Goal: Information Seeking & Learning: Learn about a topic

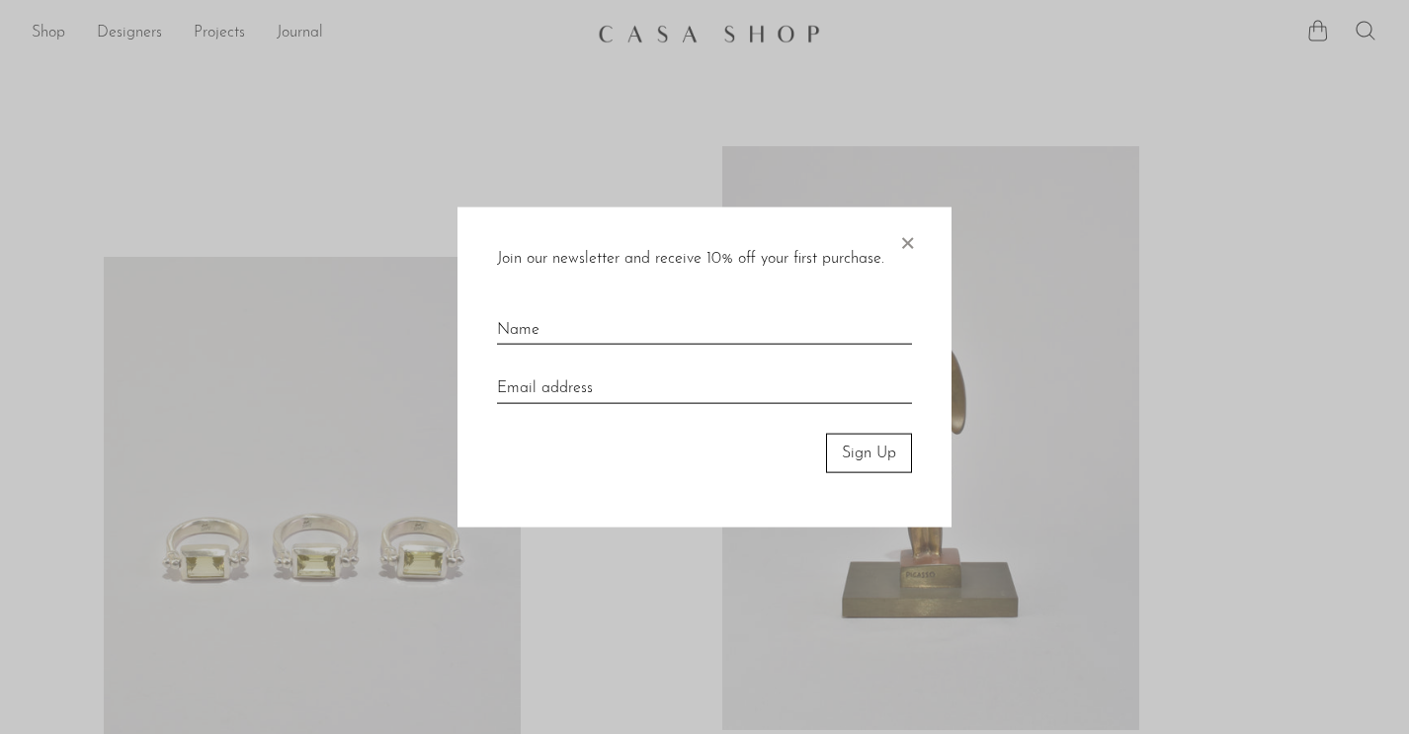
click at [904, 242] on span "×" at bounding box center [907, 237] width 20 height 63
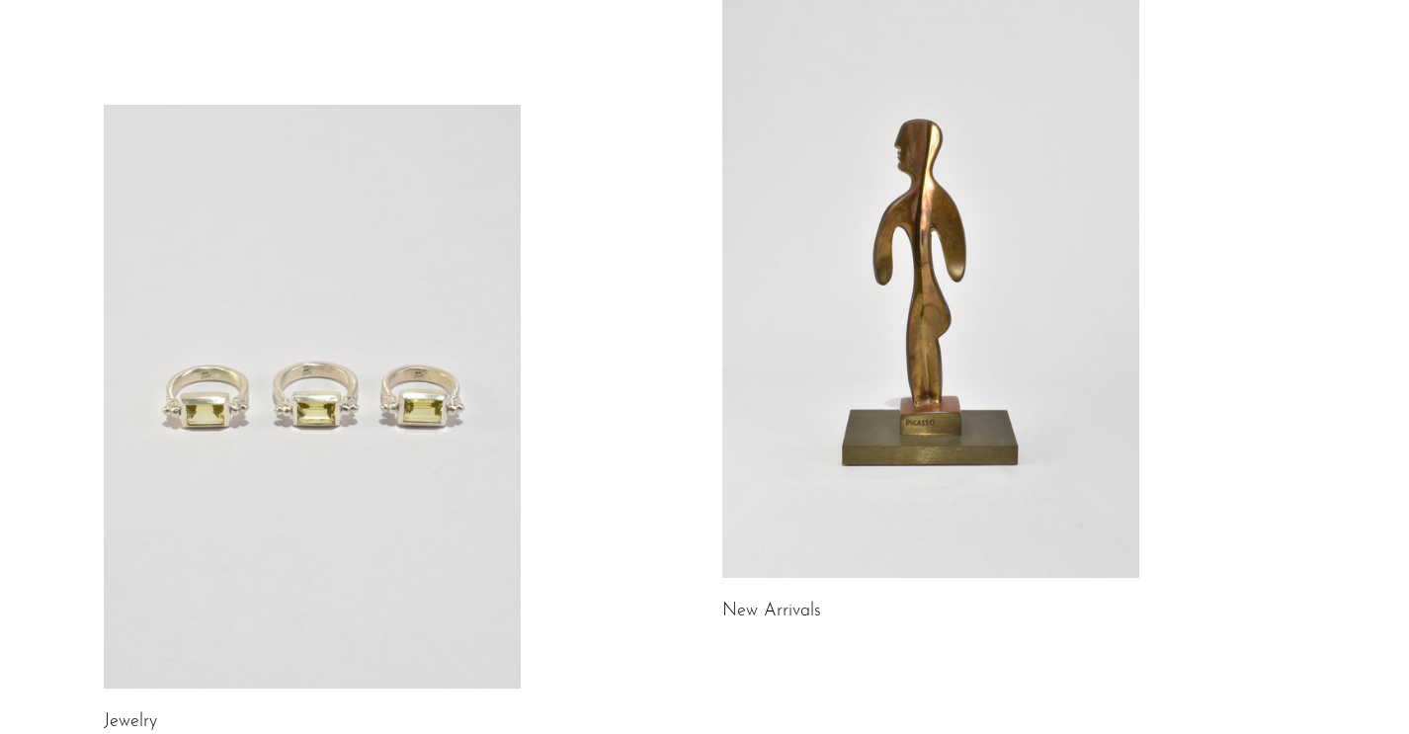
scroll to position [619, 0]
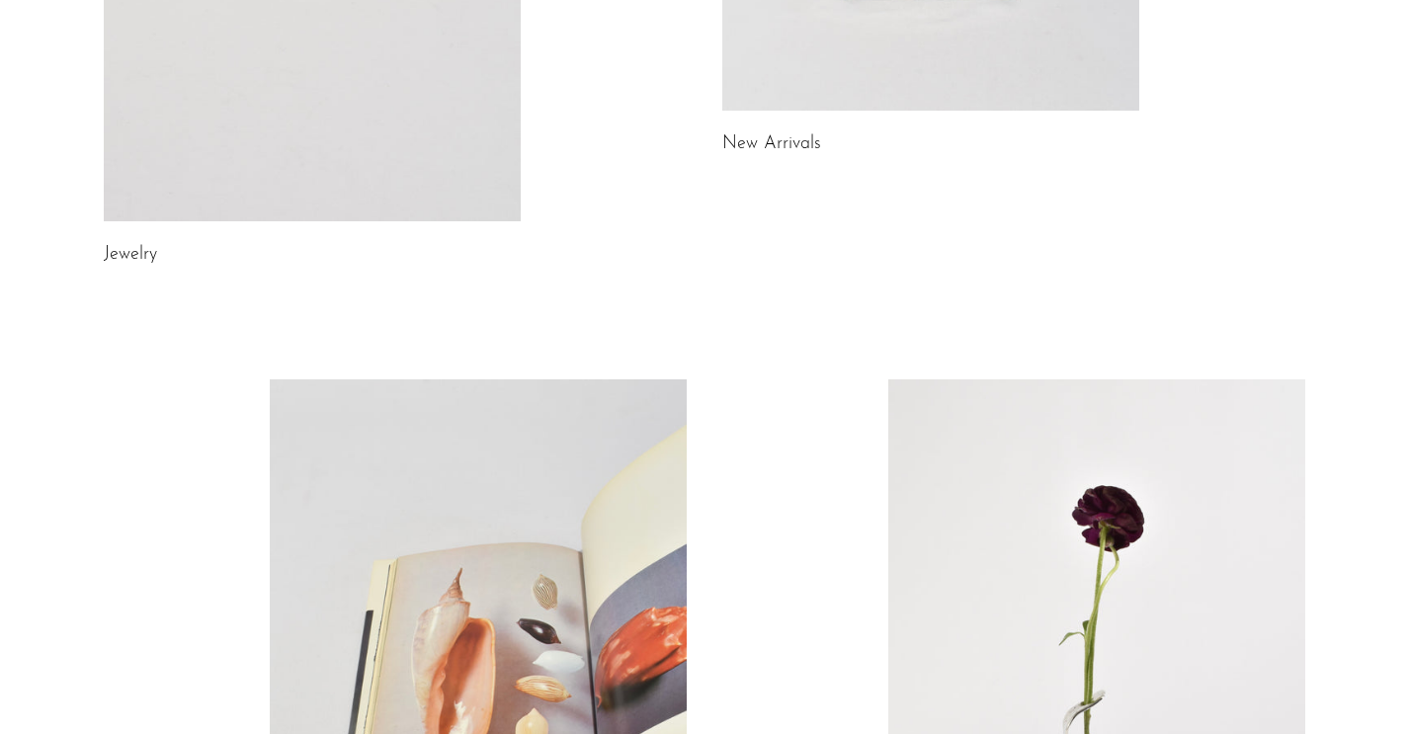
click at [130, 262] on link "Jewelry" at bounding box center [130, 255] width 53 height 18
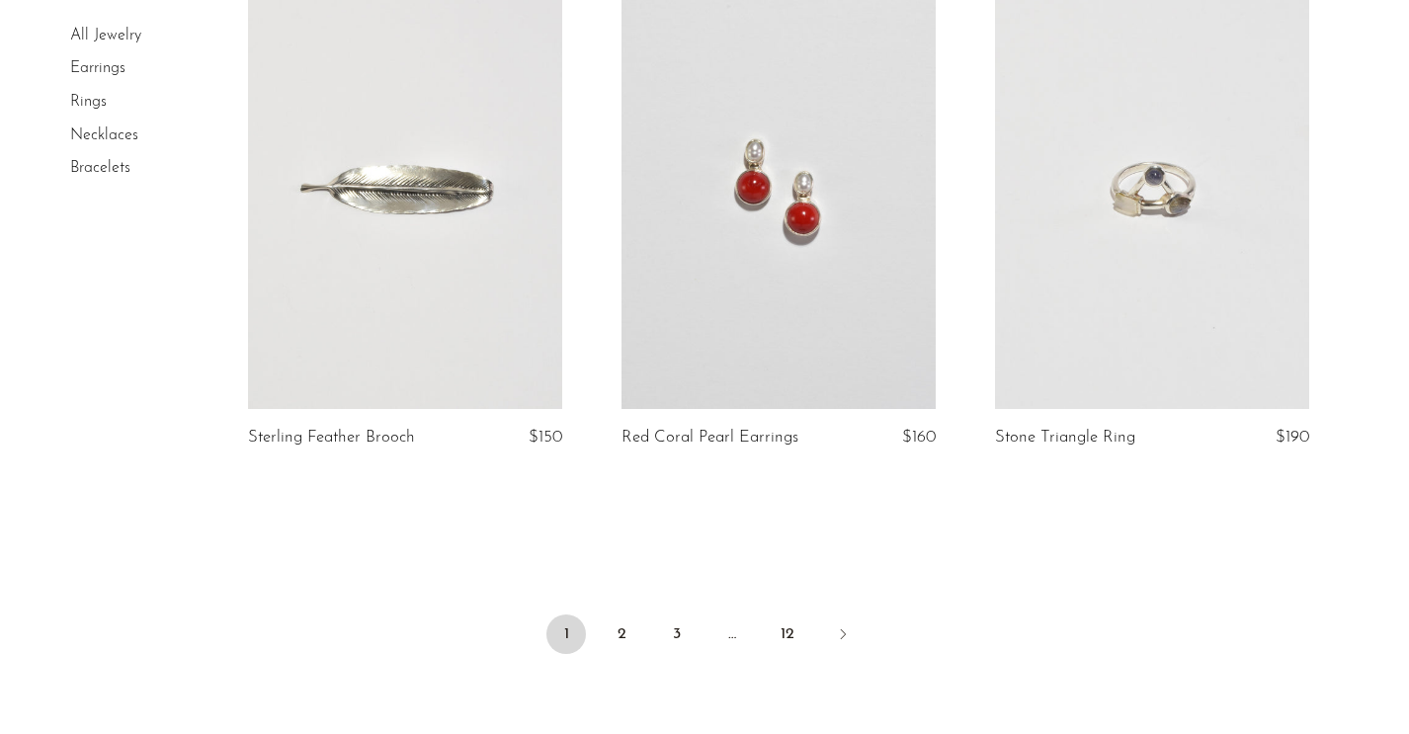
scroll to position [6147, 0]
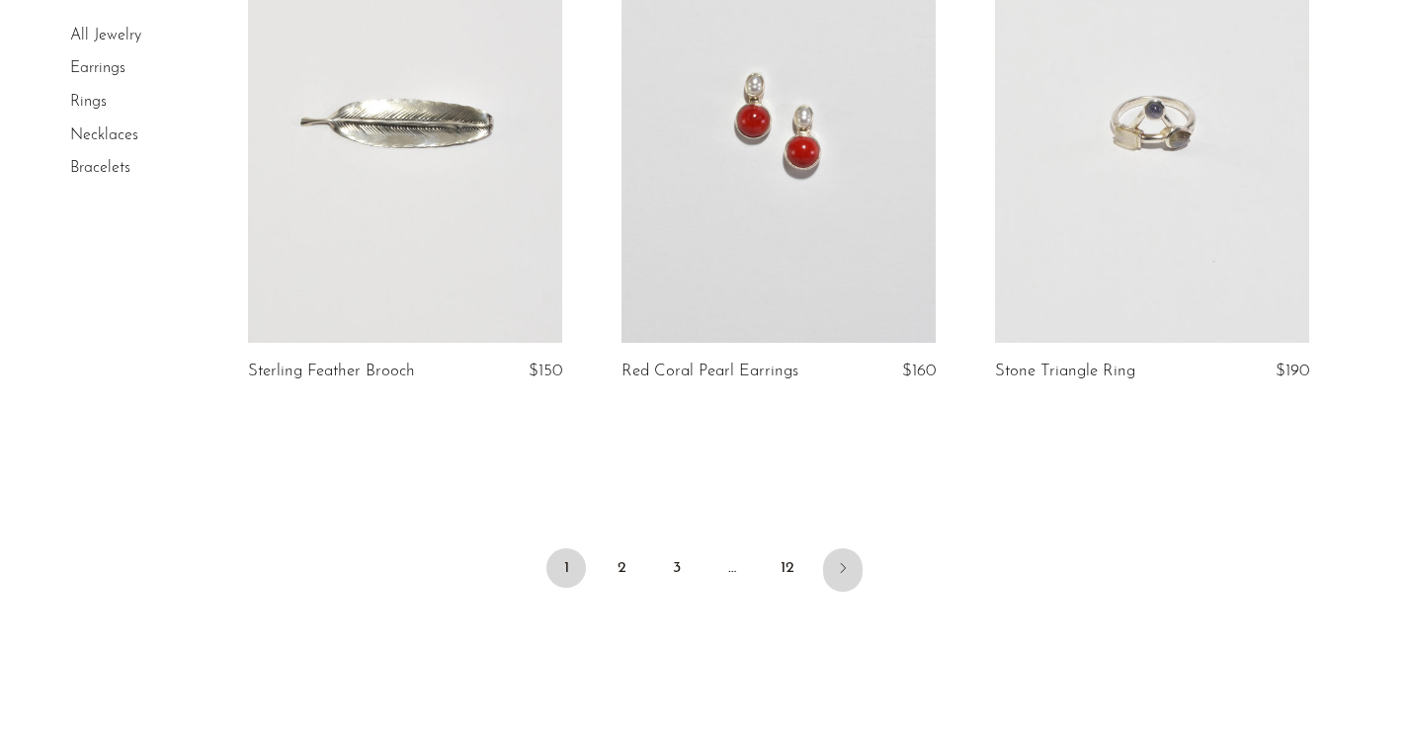
click at [829, 563] on link "Next" at bounding box center [843, 569] width 40 height 43
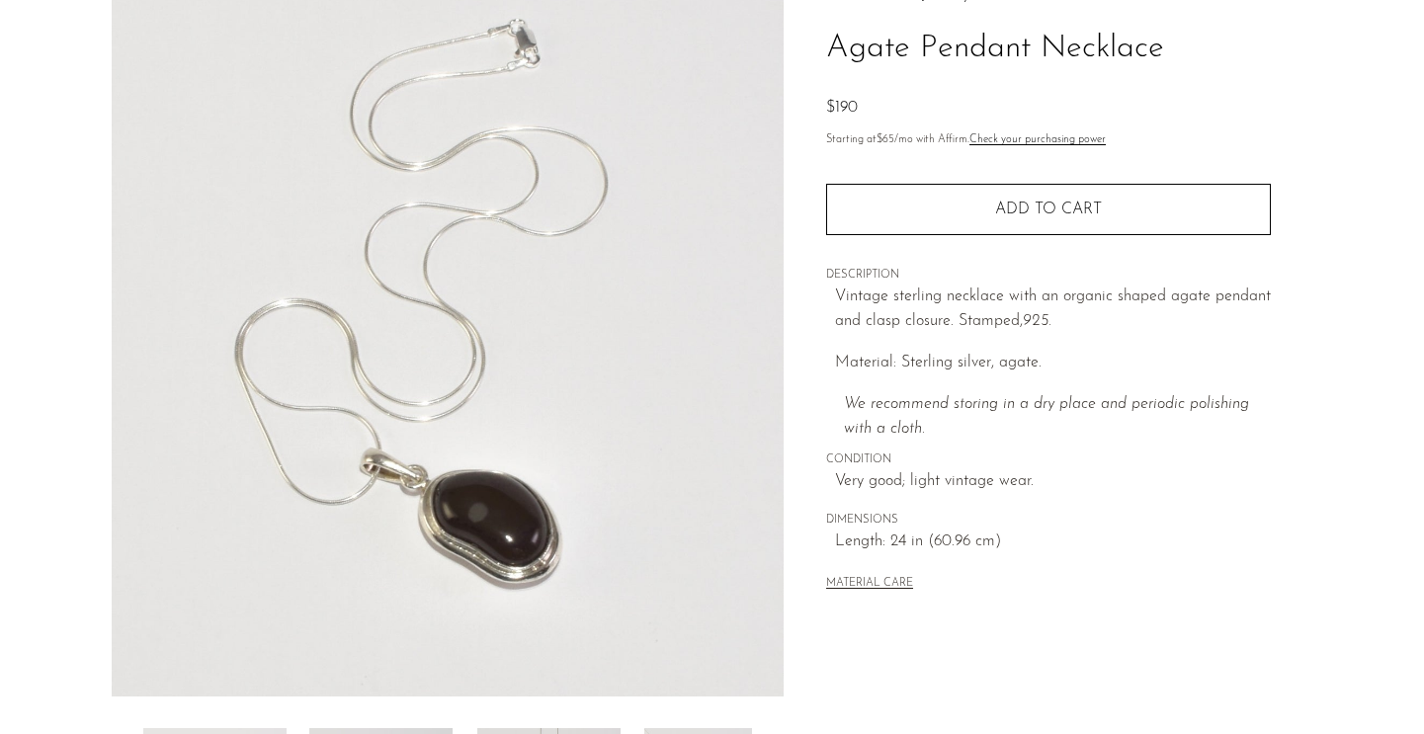
scroll to position [391, 0]
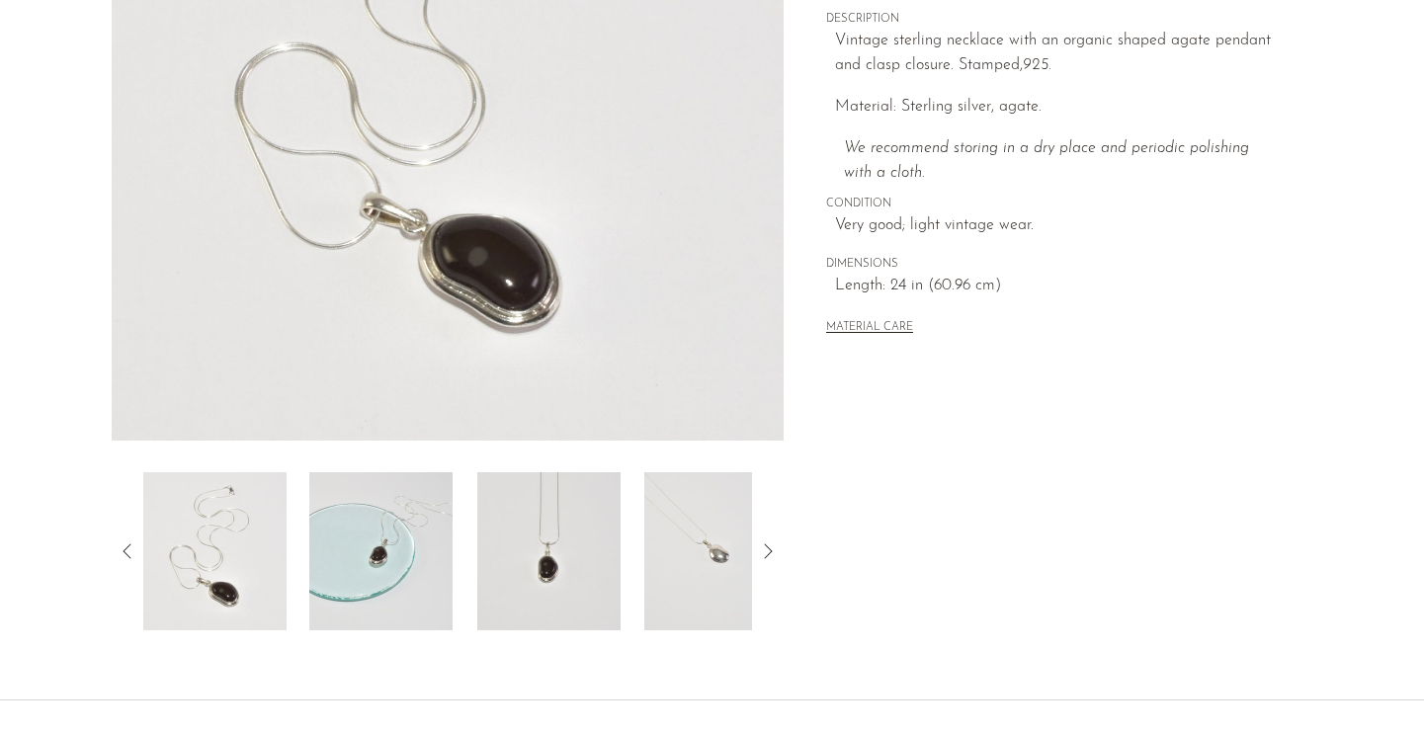
click at [515, 511] on img at bounding box center [548, 551] width 143 height 158
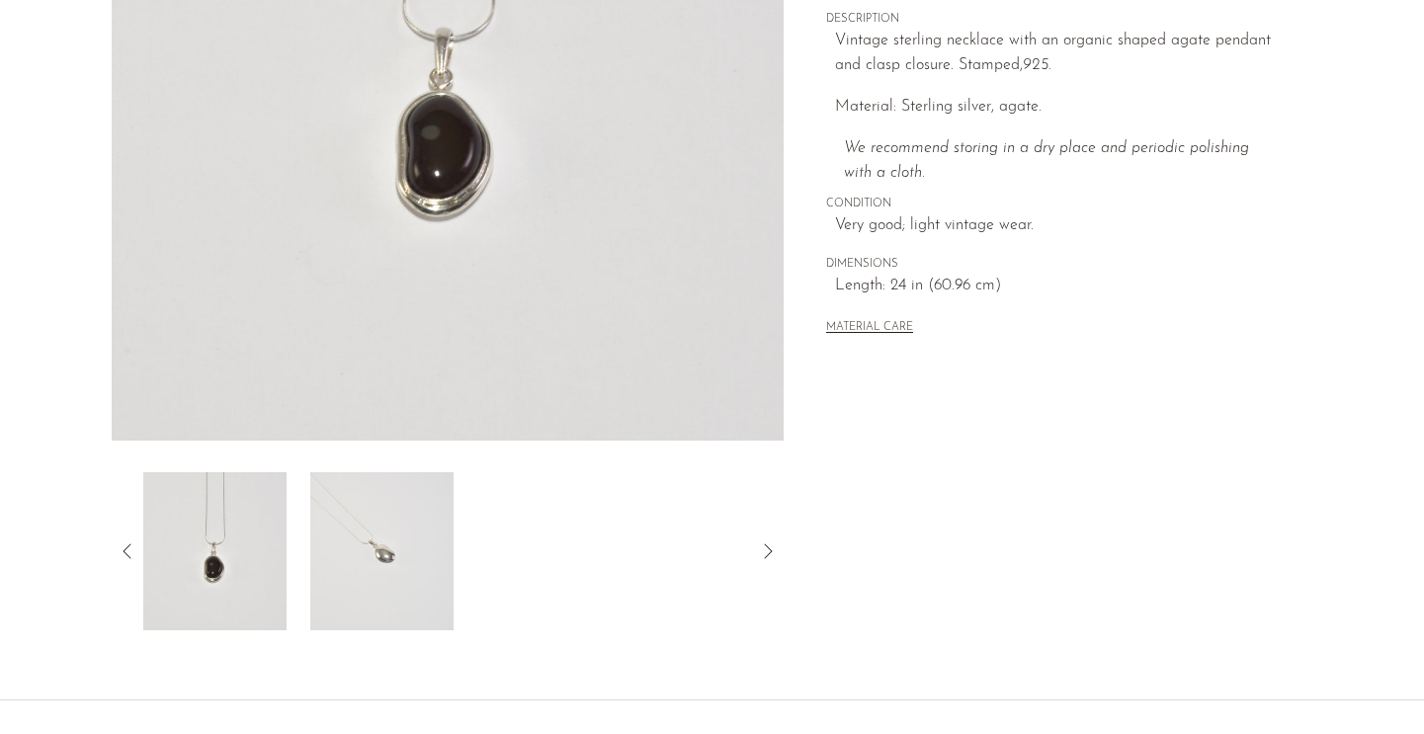
click at [313, 499] on img at bounding box center [380, 551] width 143 height 158
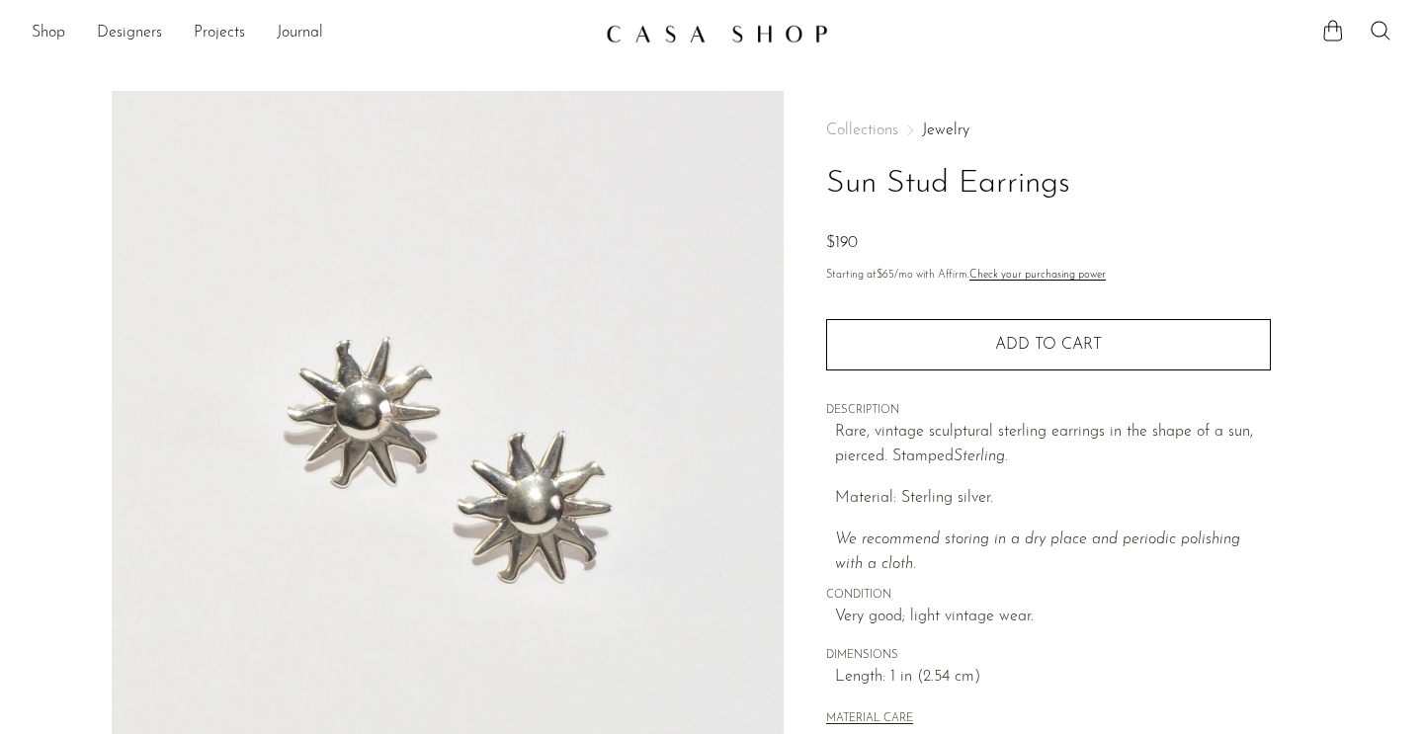
drag, startPoint x: 1222, startPoint y: 657, endPoint x: 1213, endPoint y: 646, distance: 14.0
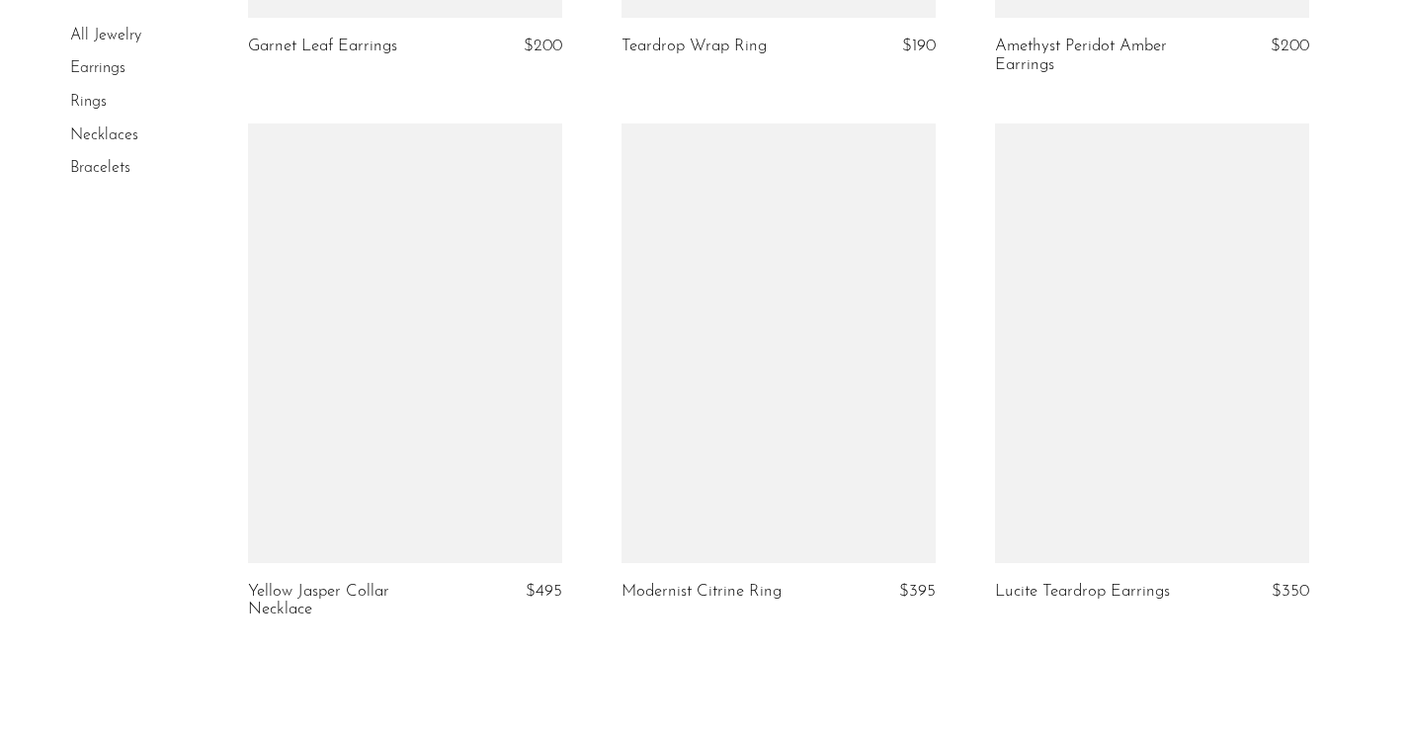
scroll to position [6098, 0]
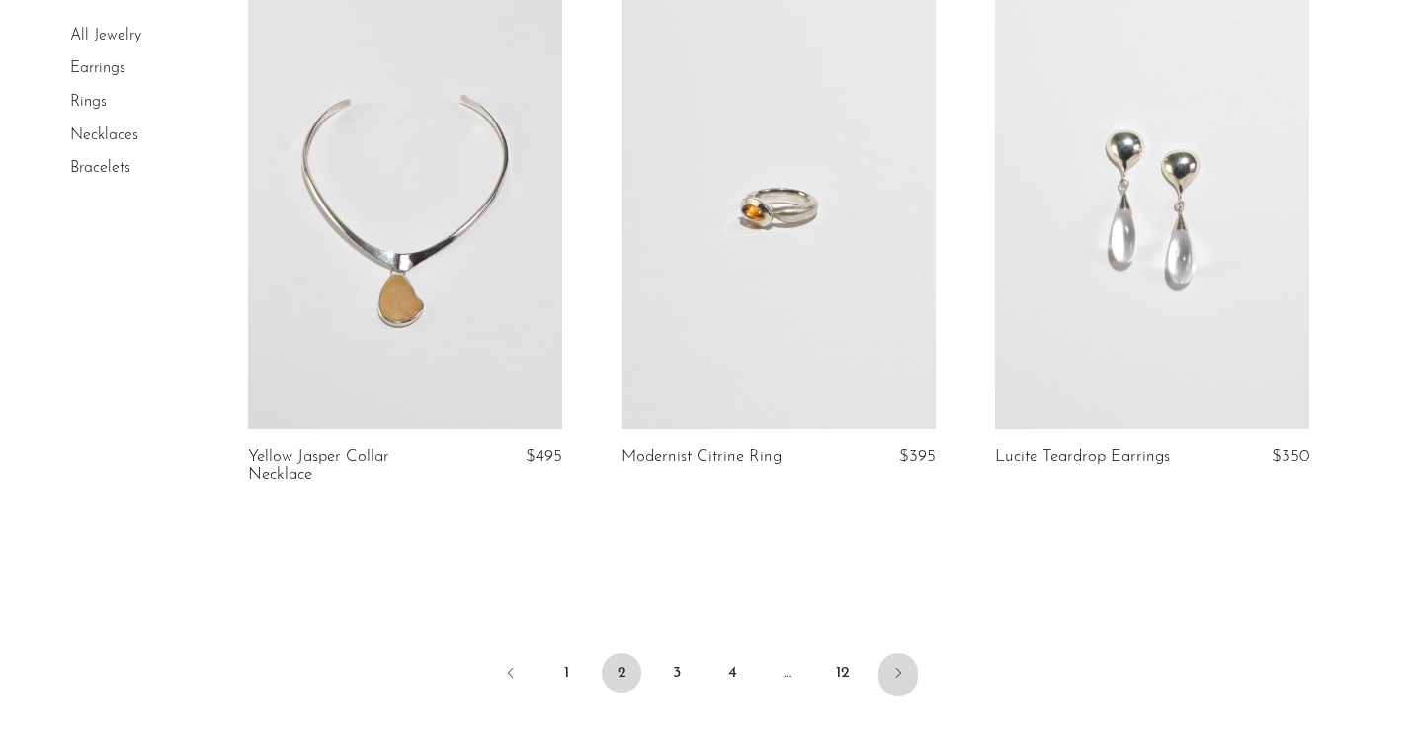
click at [906, 662] on link "Next" at bounding box center [898, 674] width 40 height 43
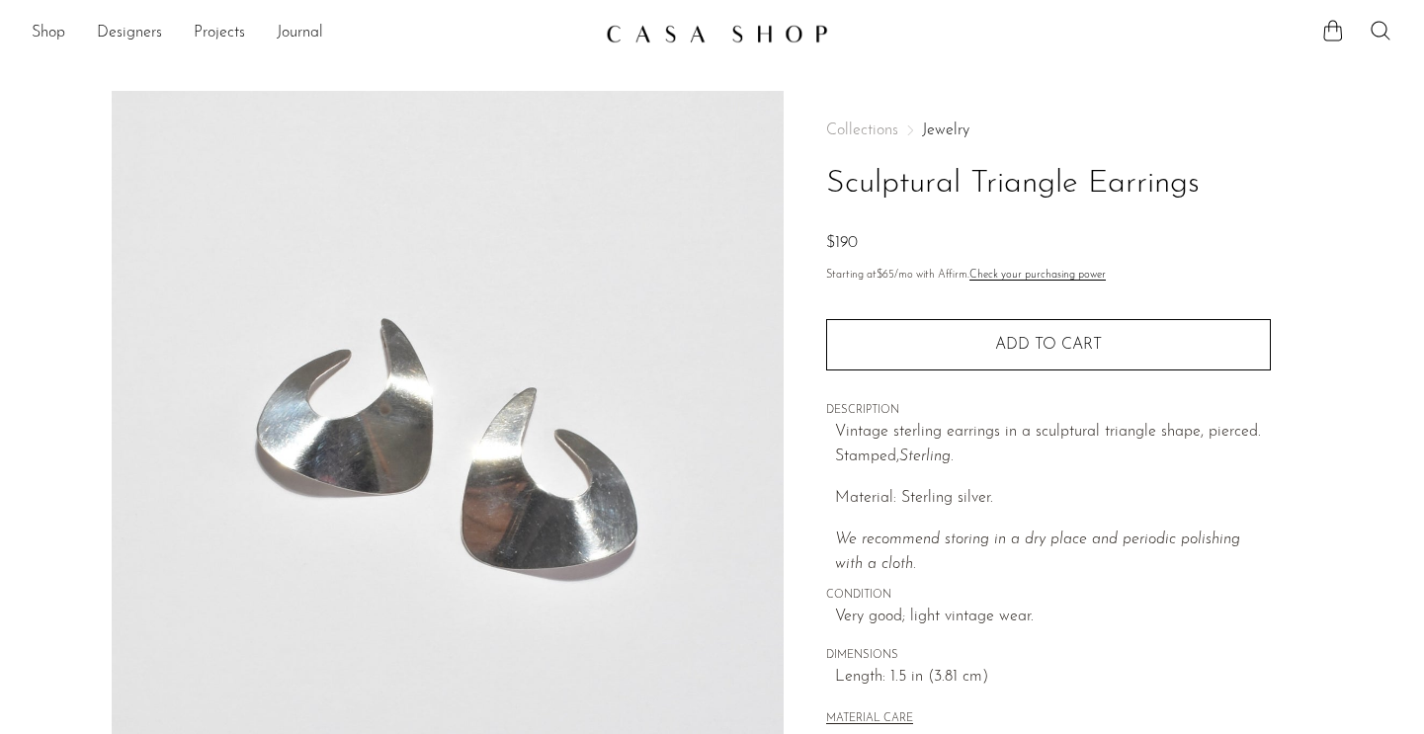
click at [1194, 711] on div "MATERIAL CARE" at bounding box center [1048, 711] width 445 height 41
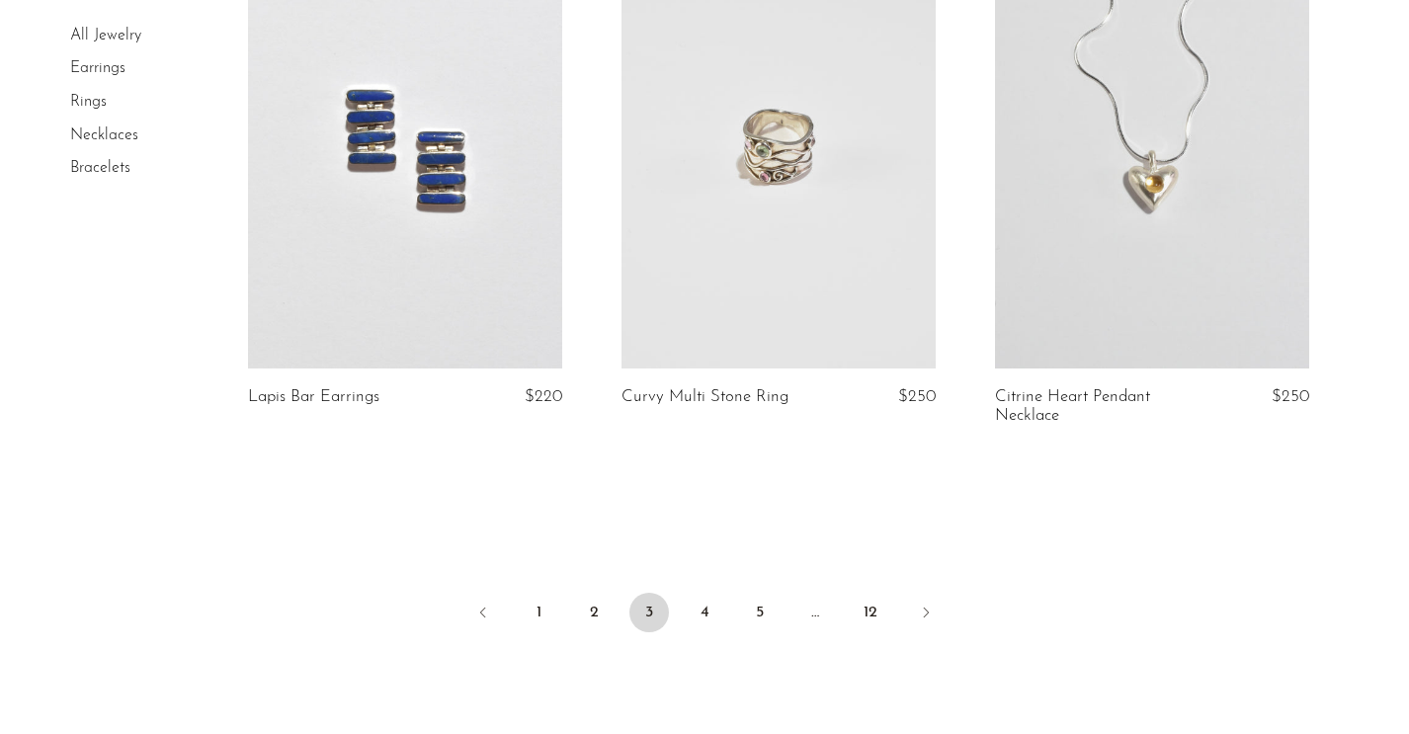
scroll to position [6230, 0]
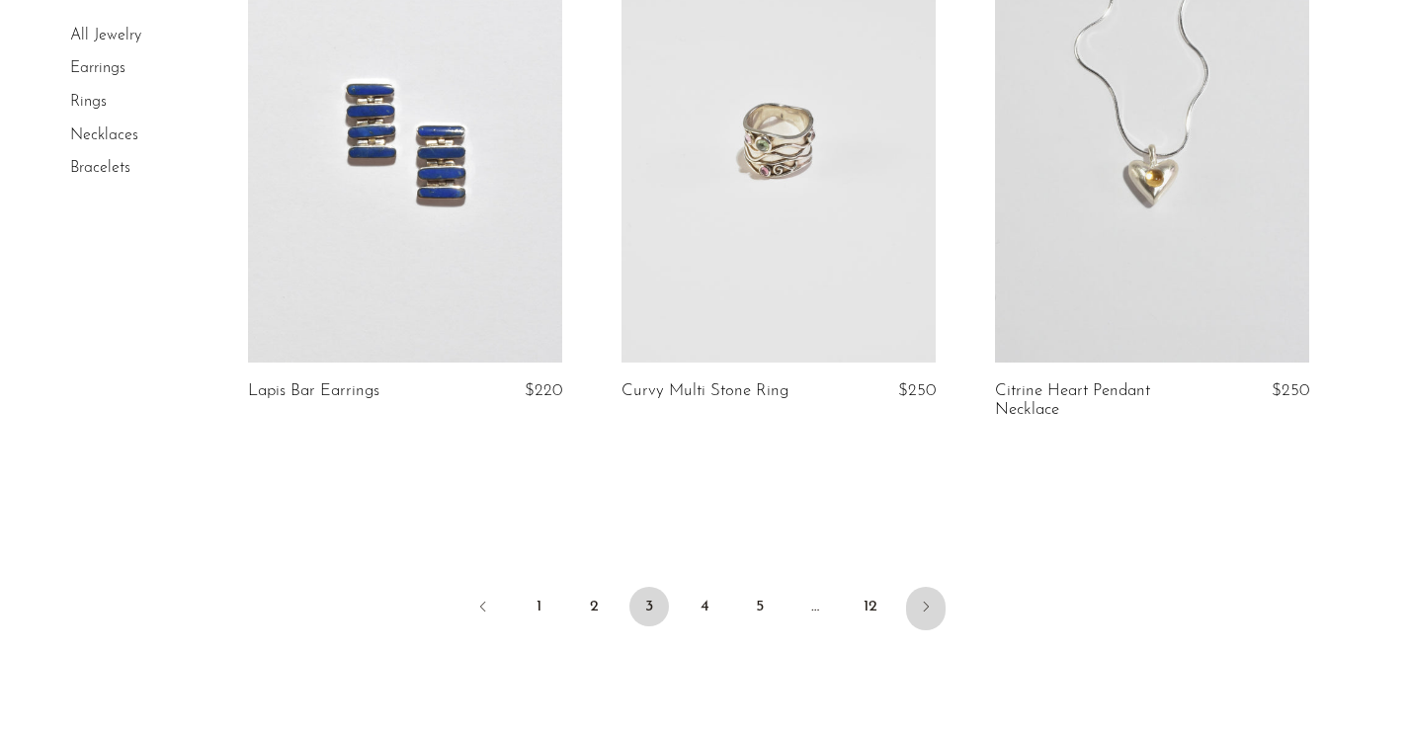
click at [933, 599] on icon "Next" at bounding box center [926, 607] width 16 height 16
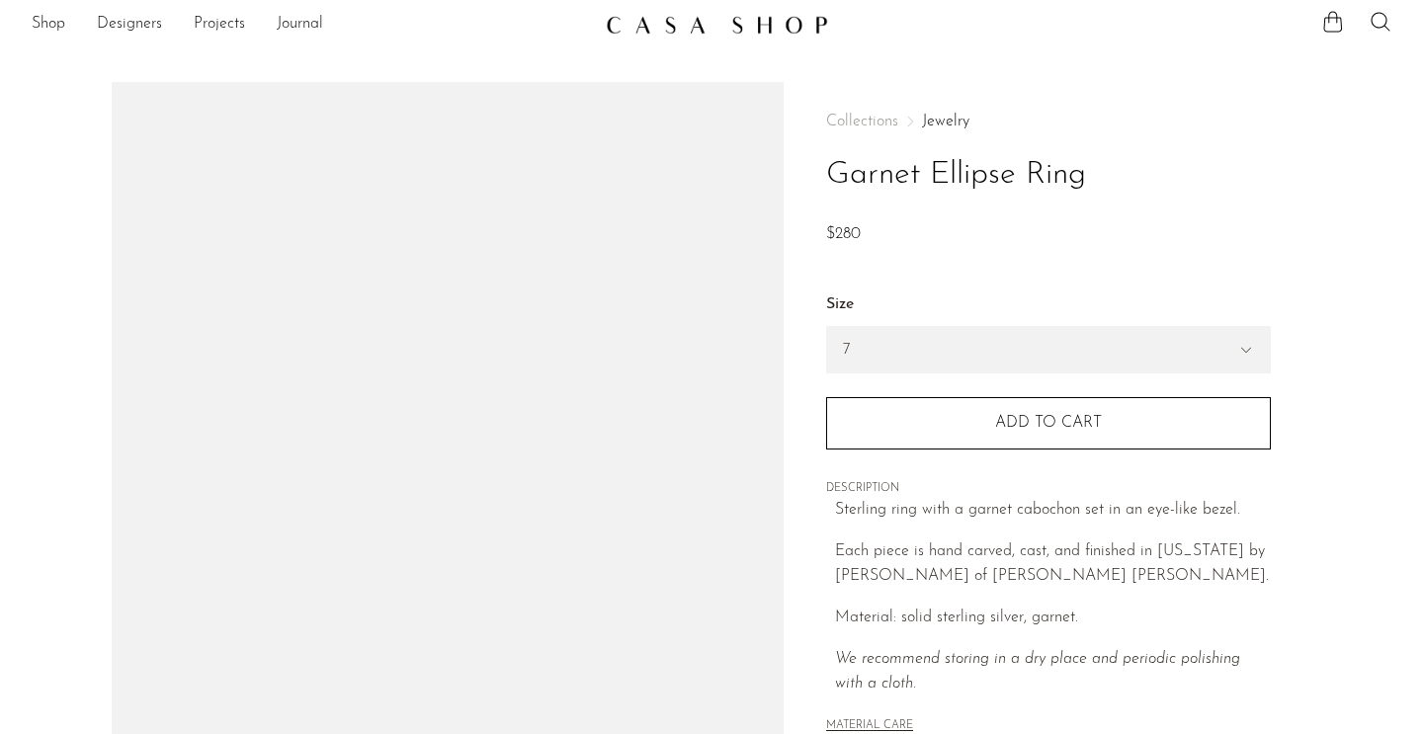
scroll to position [124, 0]
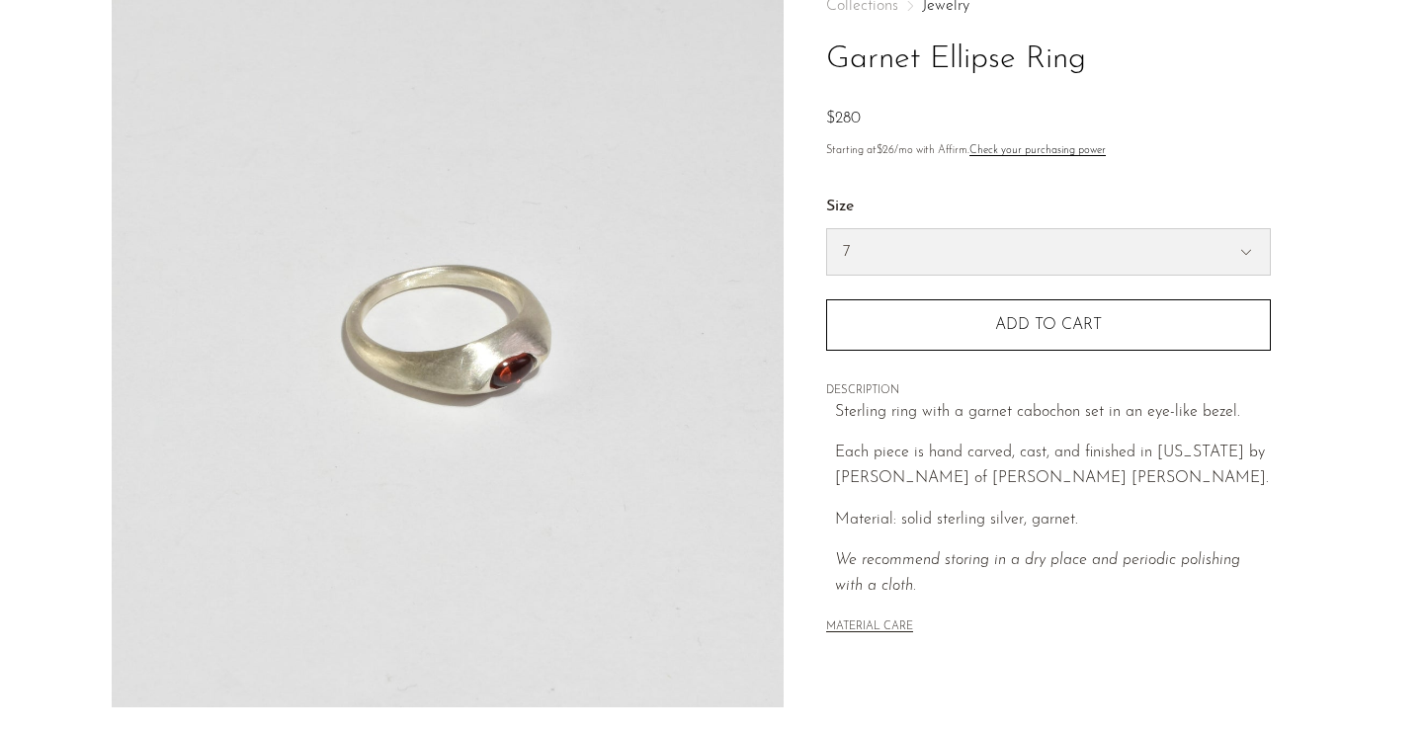
click at [974, 256] on select "7 6" at bounding box center [1048, 251] width 443 height 45
click at [827, 229] on select "7 6" at bounding box center [1048, 251] width 443 height 45
select select "6"
click at [952, 244] on select "7 6" at bounding box center [1048, 251] width 443 height 45
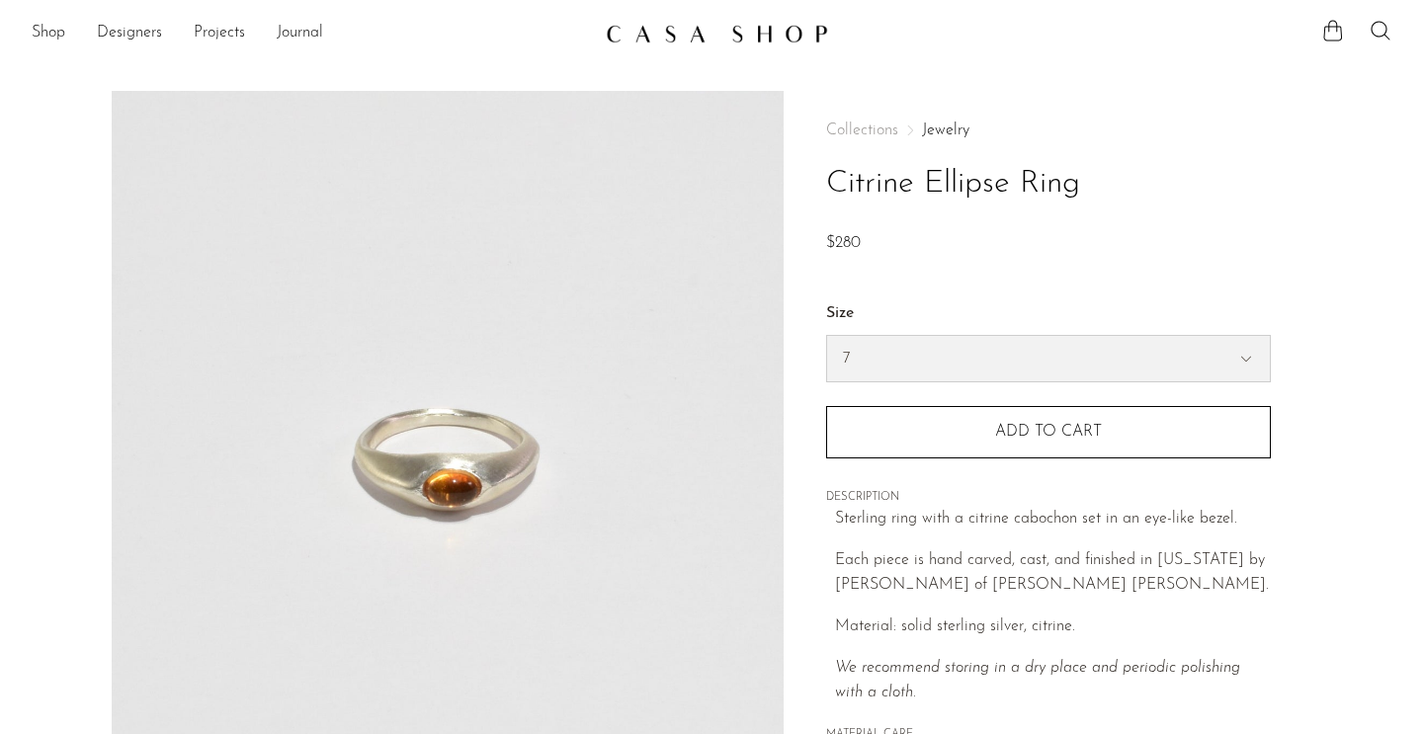
click at [1118, 359] on select "7 6" at bounding box center [1048, 358] width 443 height 45
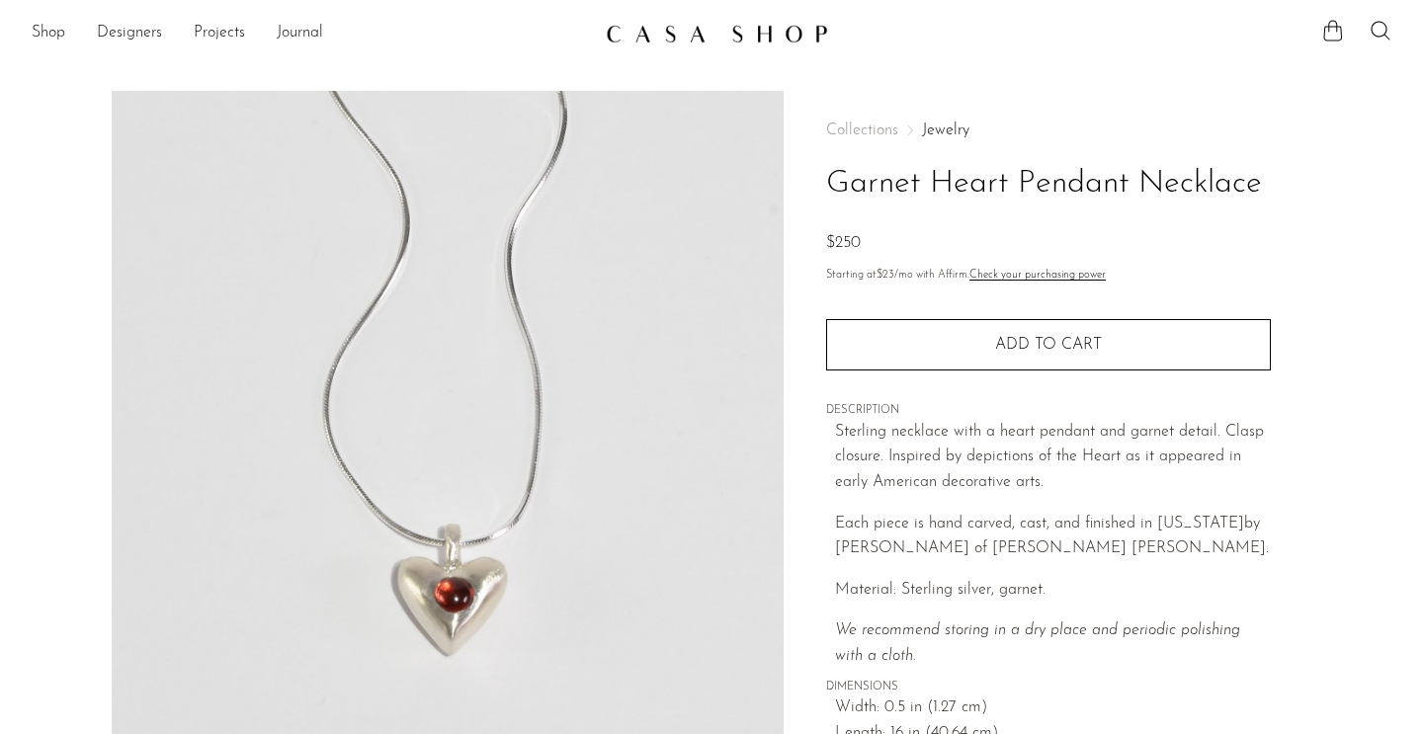
click at [925, 524] on span "Each piece is hand carved, cast, and finished in New York by Owen Dunton of Dun…" at bounding box center [1052, 536] width 434 height 41
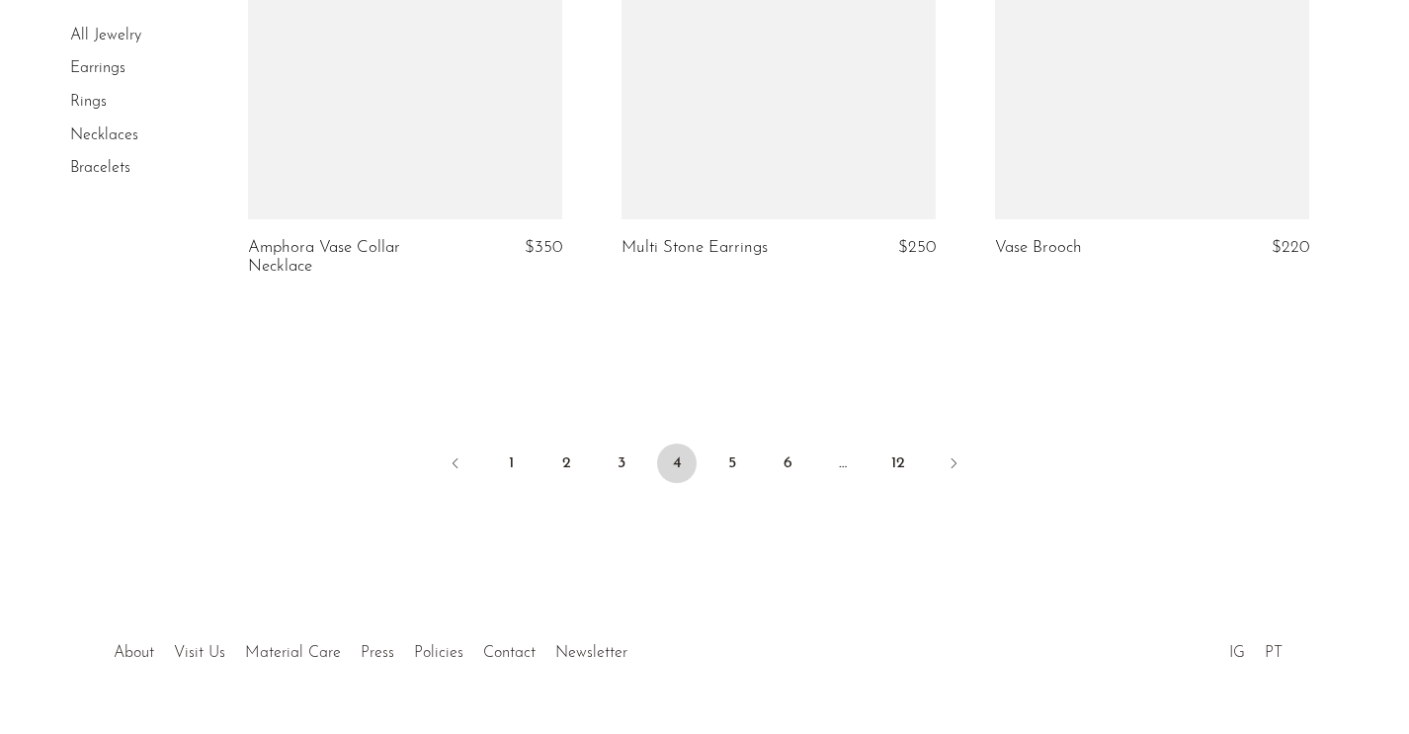
scroll to position [6300, 0]
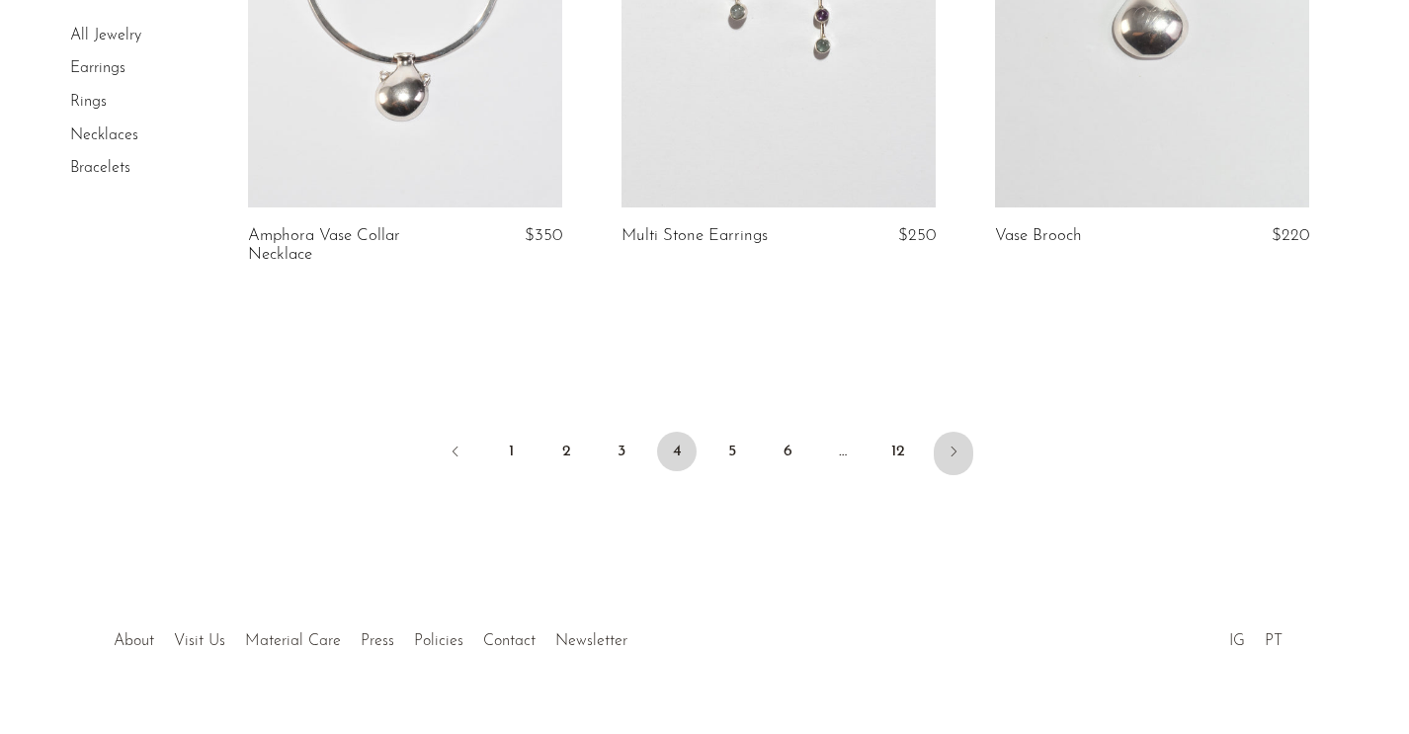
click at [949, 459] on icon "Next" at bounding box center [953, 452] width 16 height 16
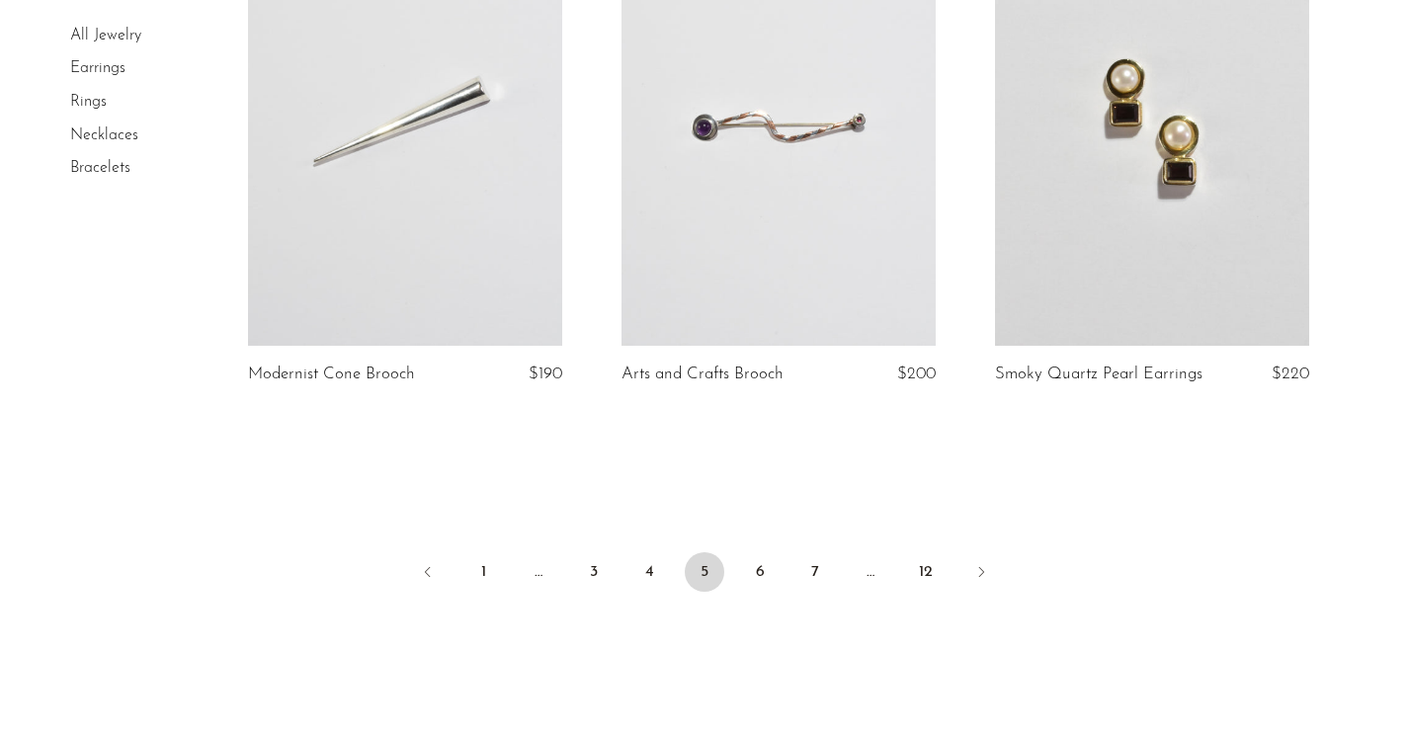
scroll to position [6216, 0]
click at [776, 569] on link "6" at bounding box center [760, 570] width 40 height 40
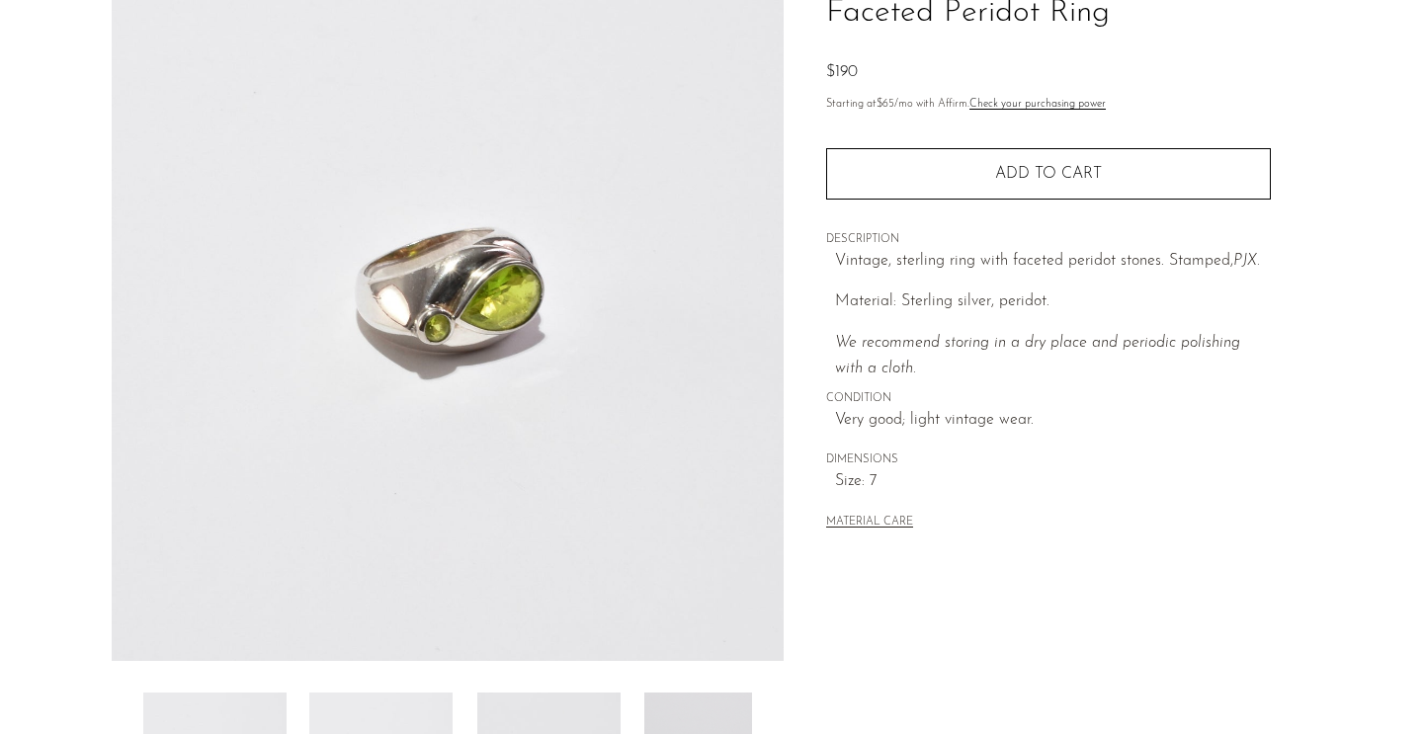
scroll to position [552, 0]
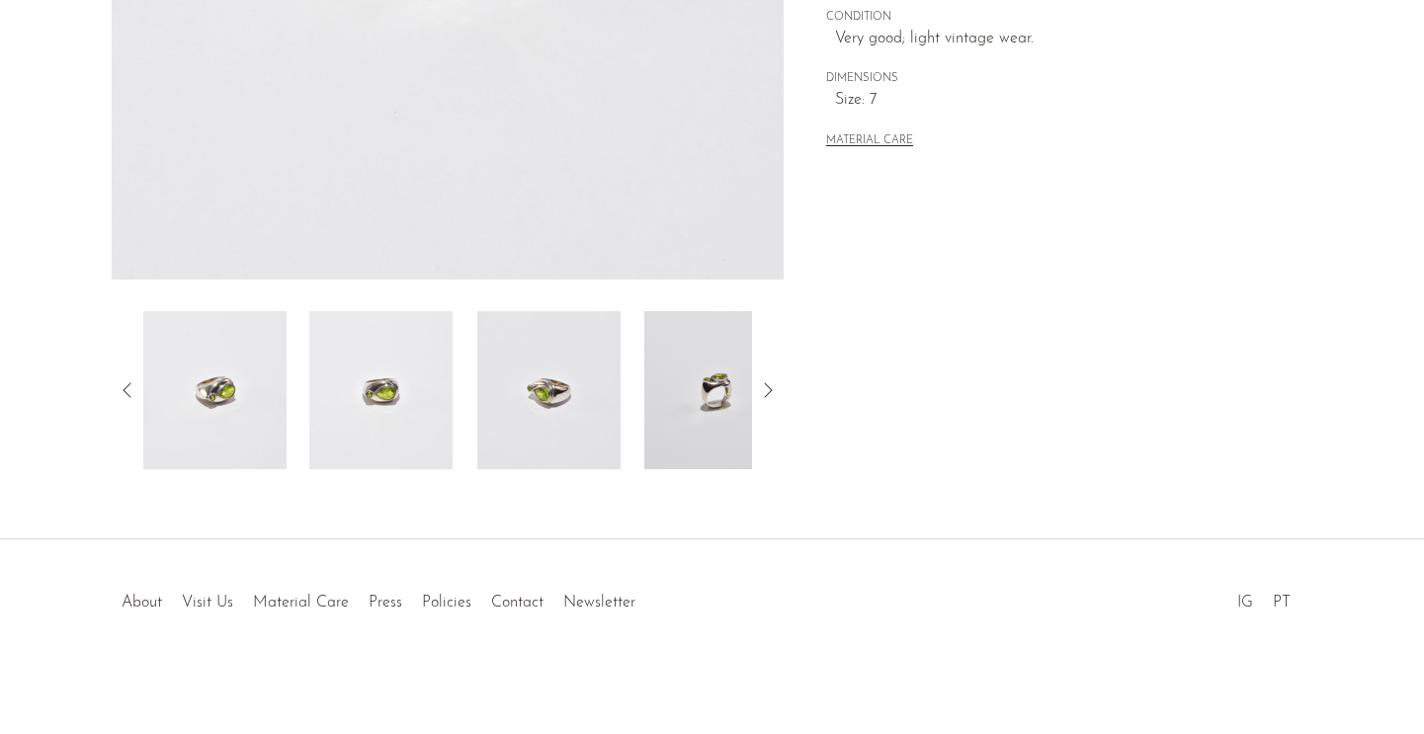
click at [582, 396] on img at bounding box center [548, 390] width 143 height 158
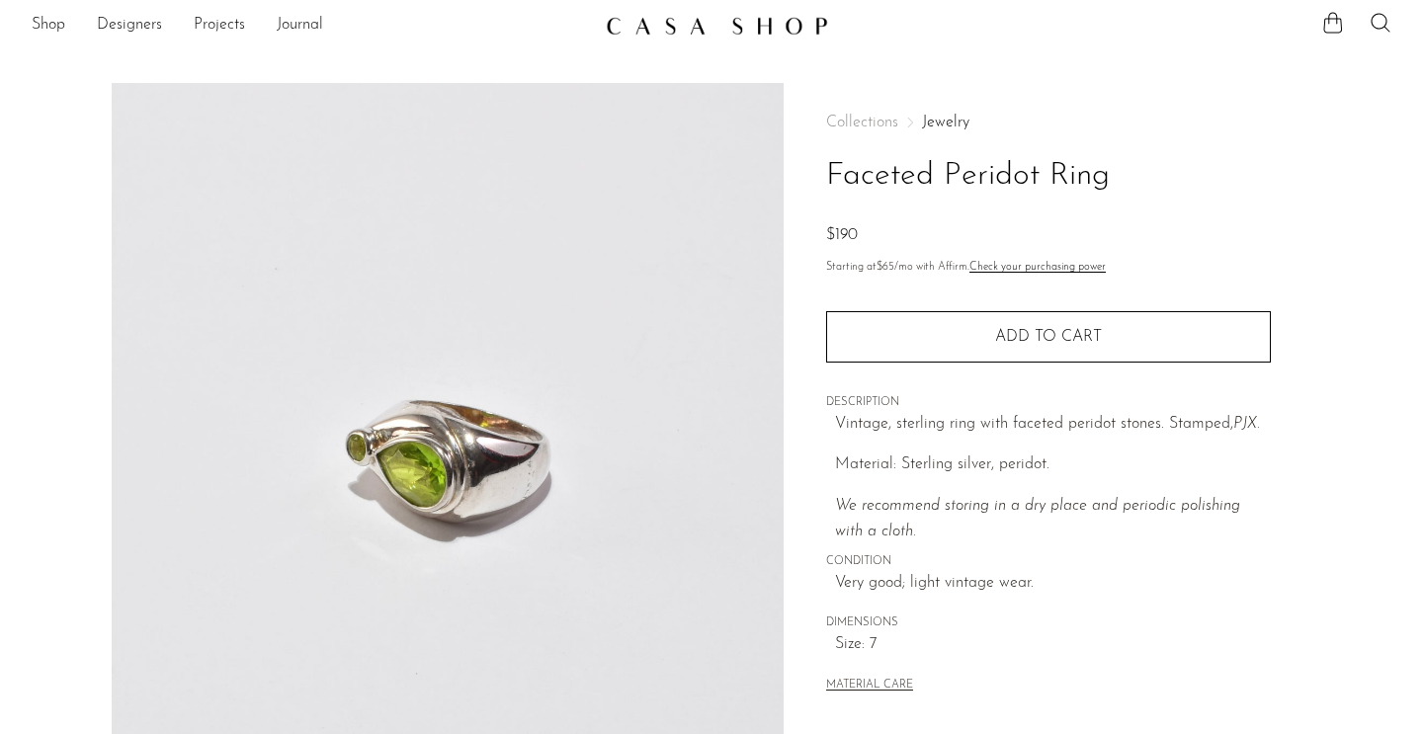
scroll to position [0, 0]
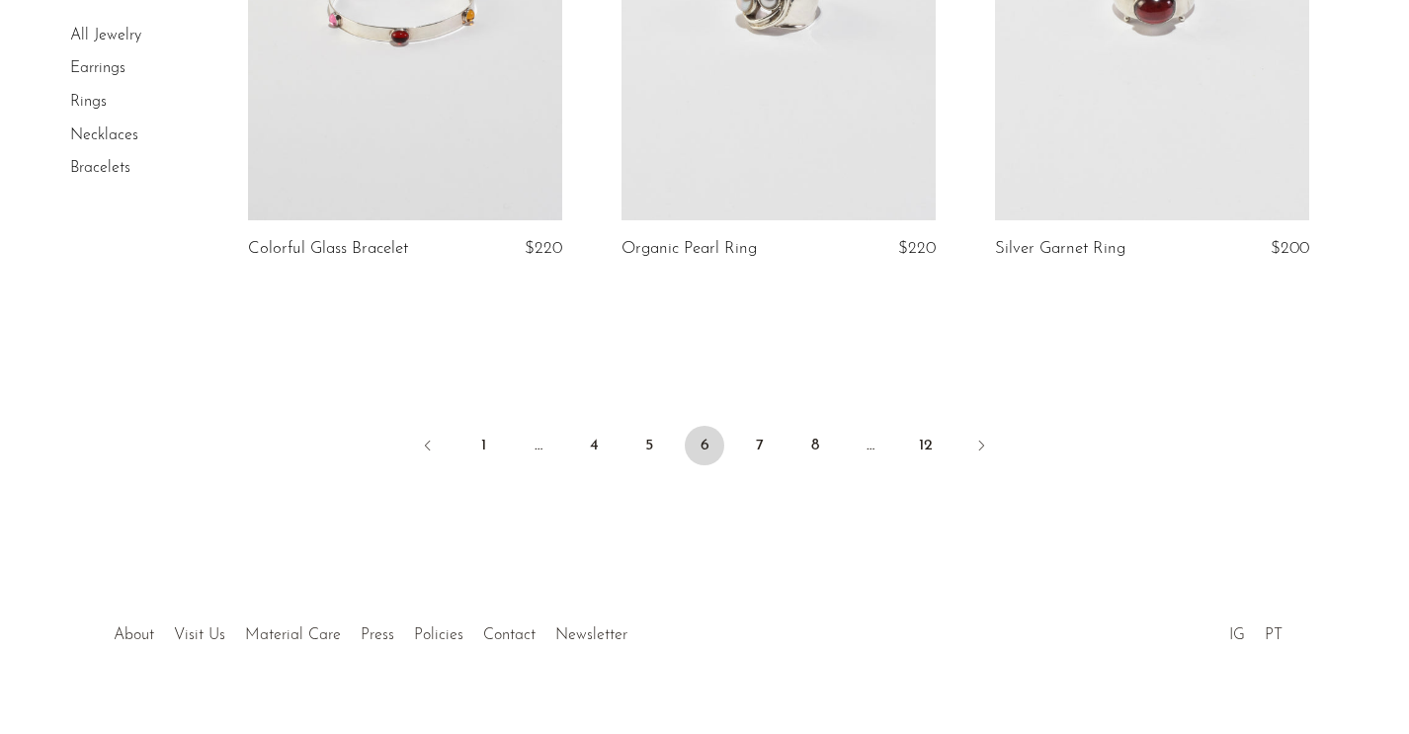
scroll to position [6087, 0]
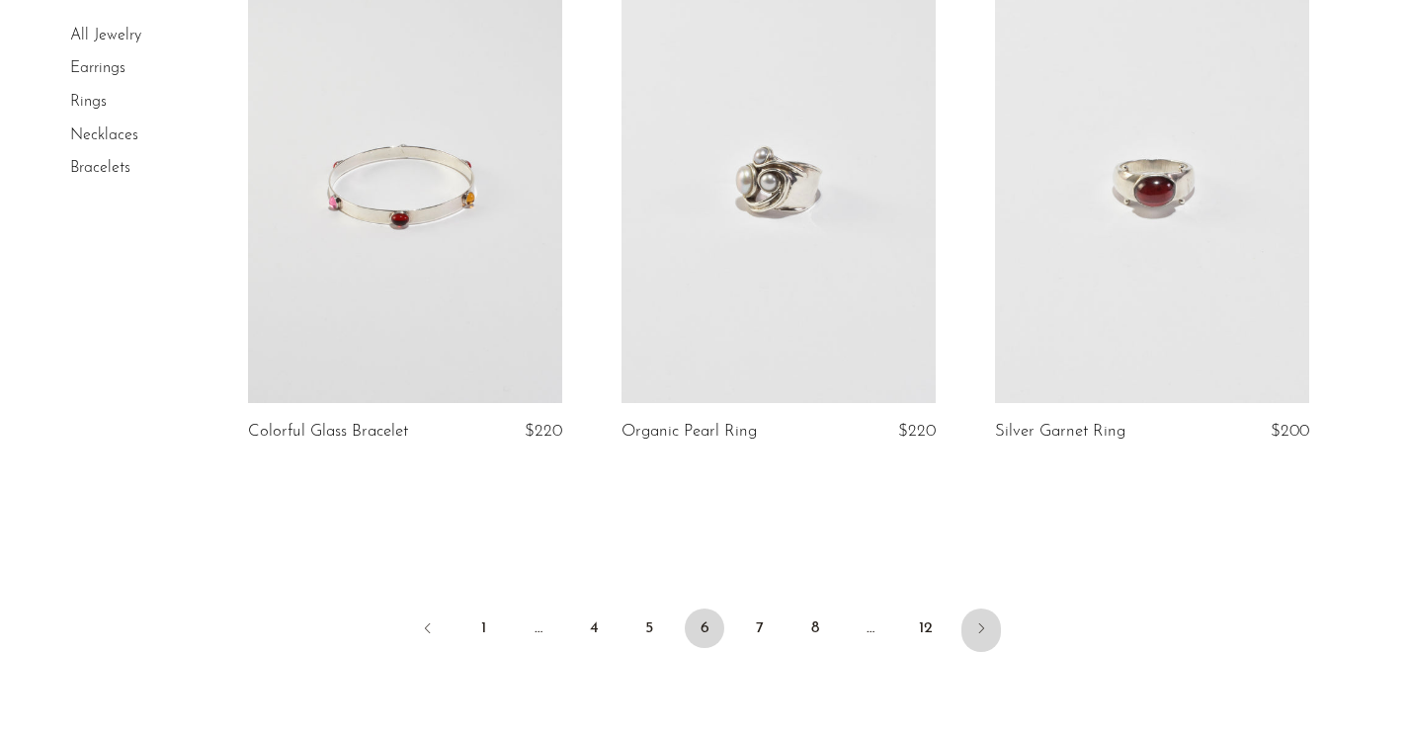
click at [974, 632] on icon "Next" at bounding box center [981, 628] width 16 height 16
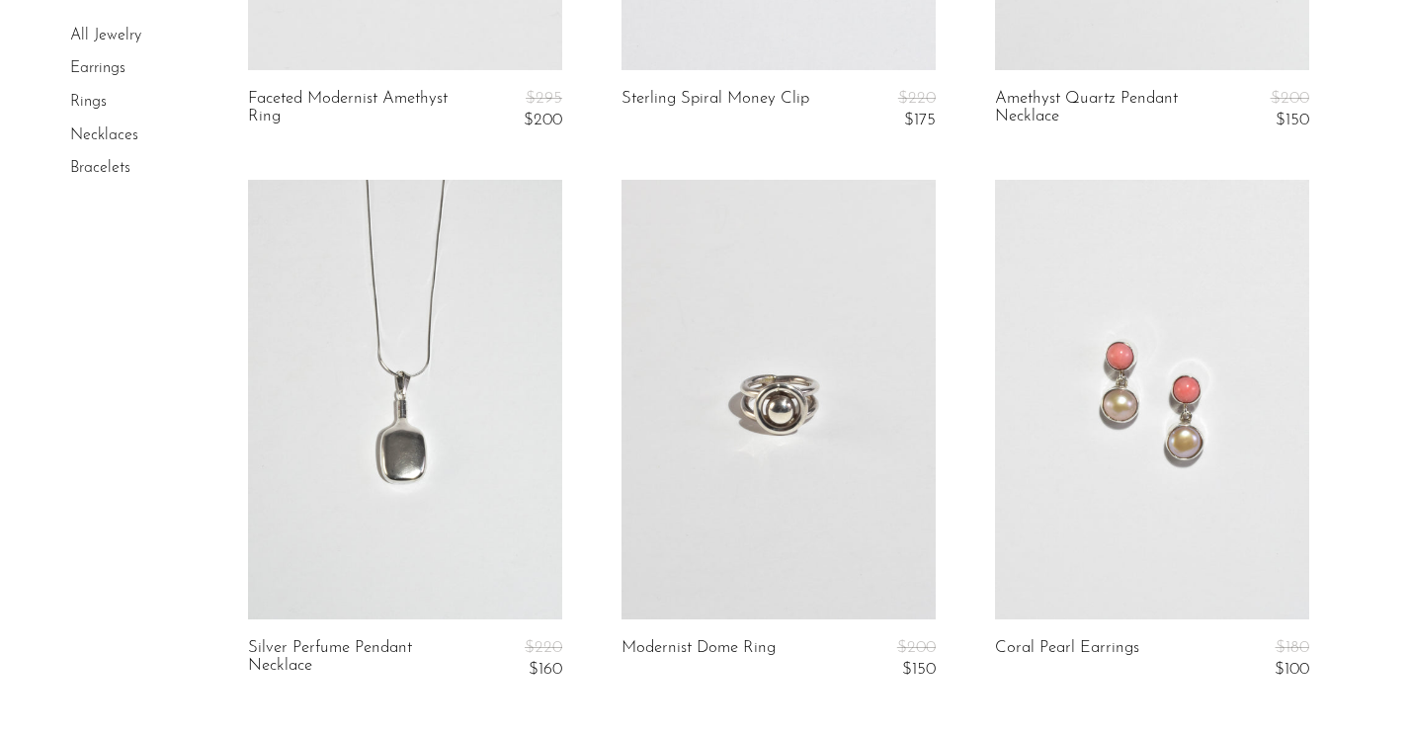
scroll to position [6185, 0]
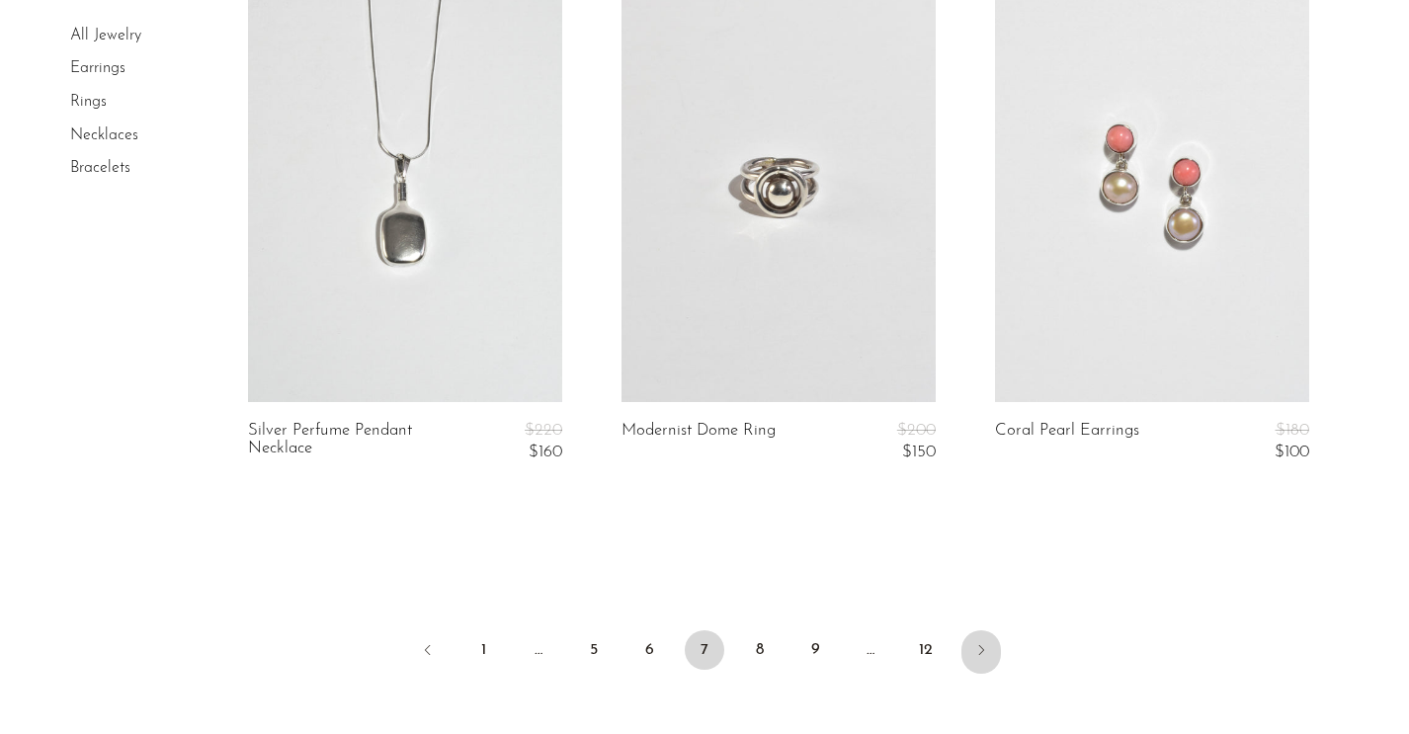
click at [985, 647] on icon "Next" at bounding box center [981, 650] width 16 height 16
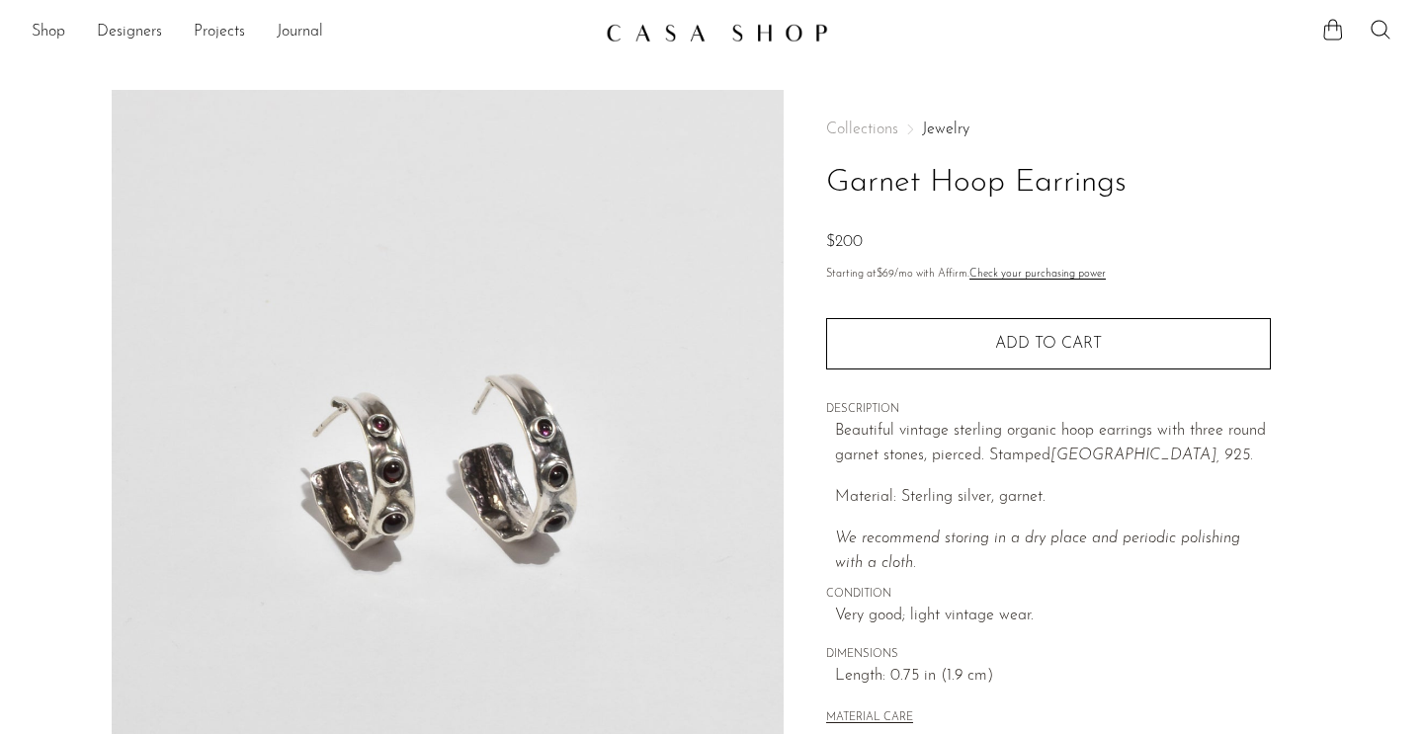
scroll to position [402, 0]
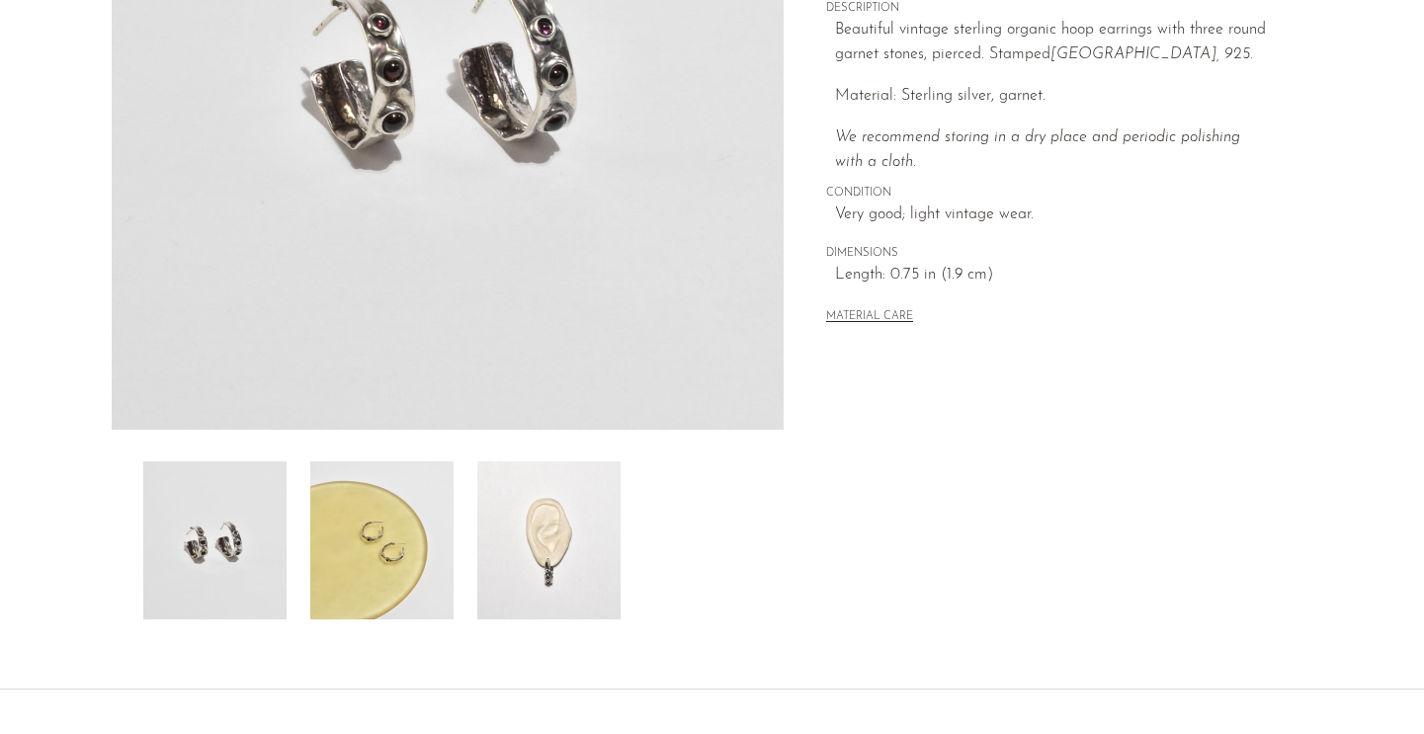
click at [411, 507] on img at bounding box center [381, 540] width 143 height 158
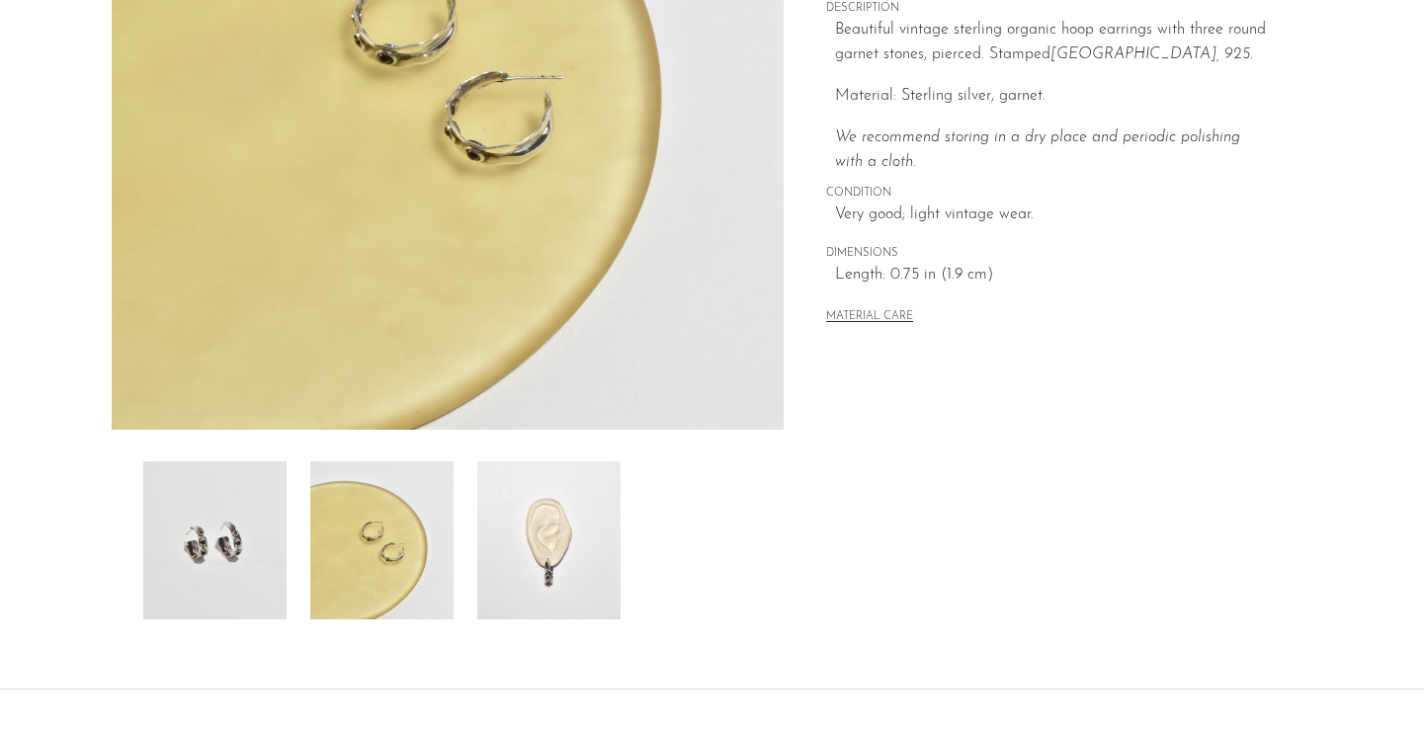
click at [533, 533] on img at bounding box center [548, 540] width 143 height 158
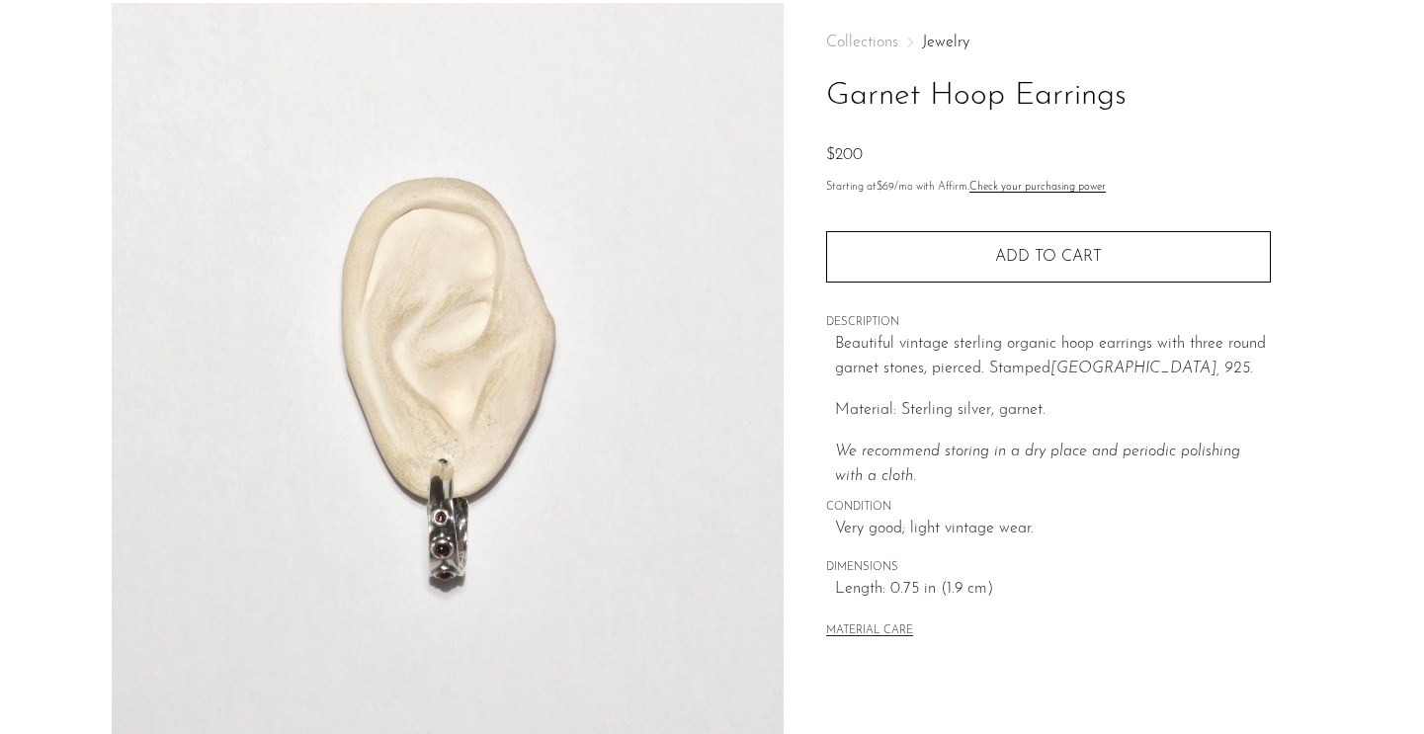
scroll to position [0, 0]
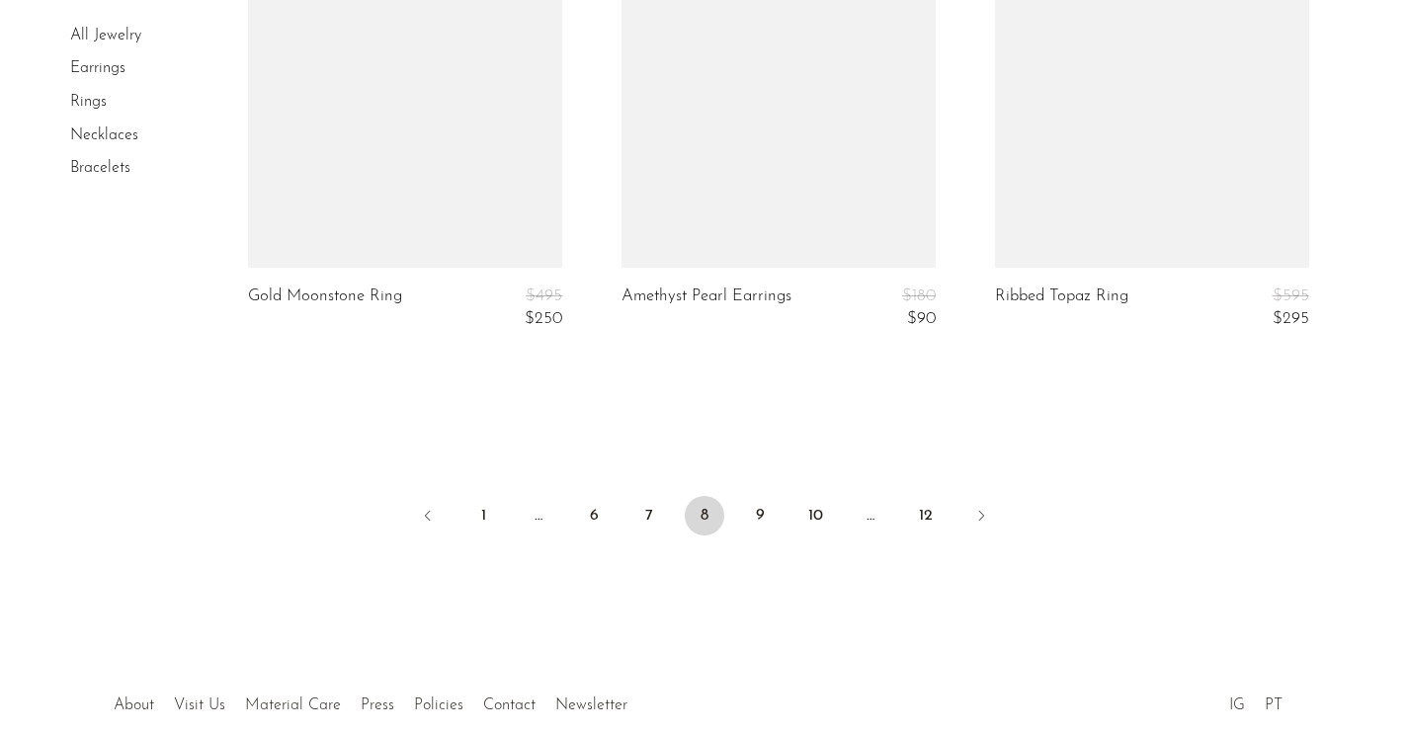
scroll to position [6408, 0]
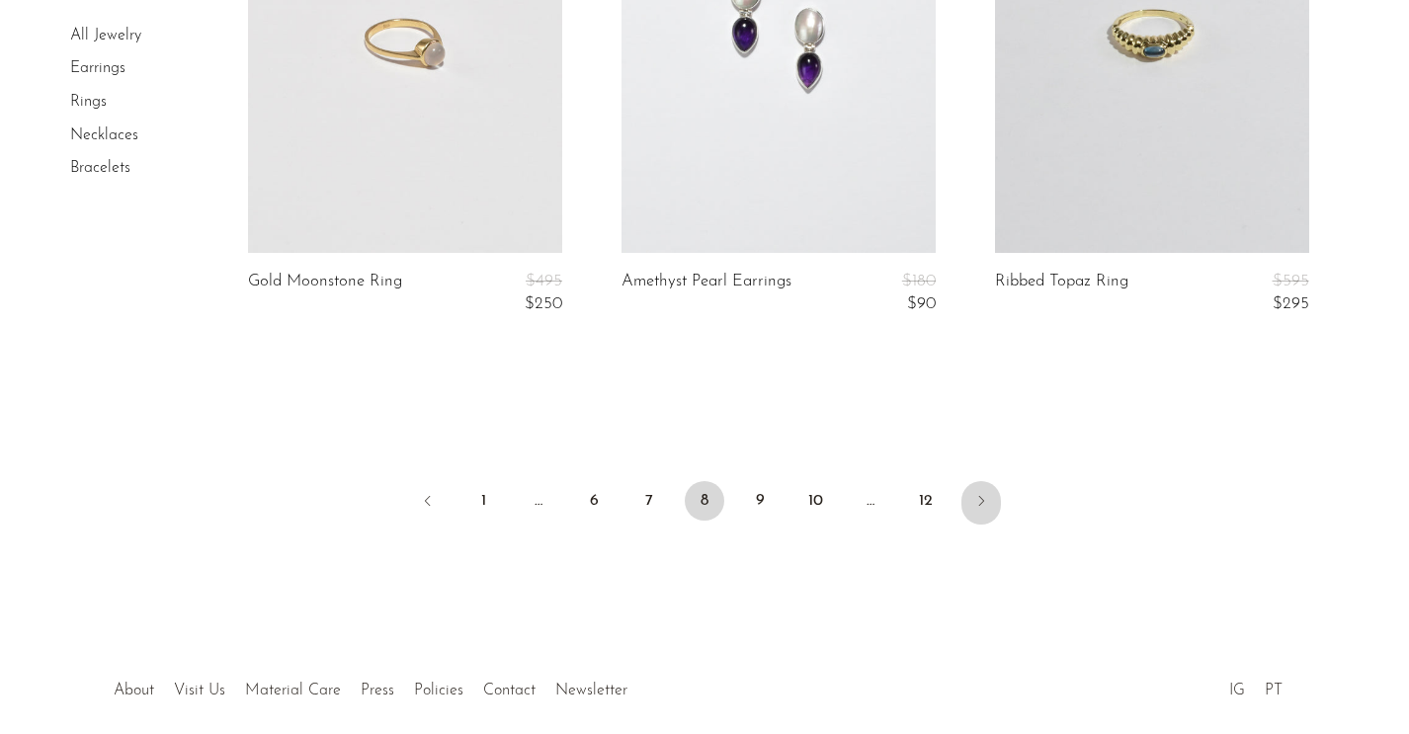
click at [990, 491] on link "Next" at bounding box center [981, 502] width 40 height 43
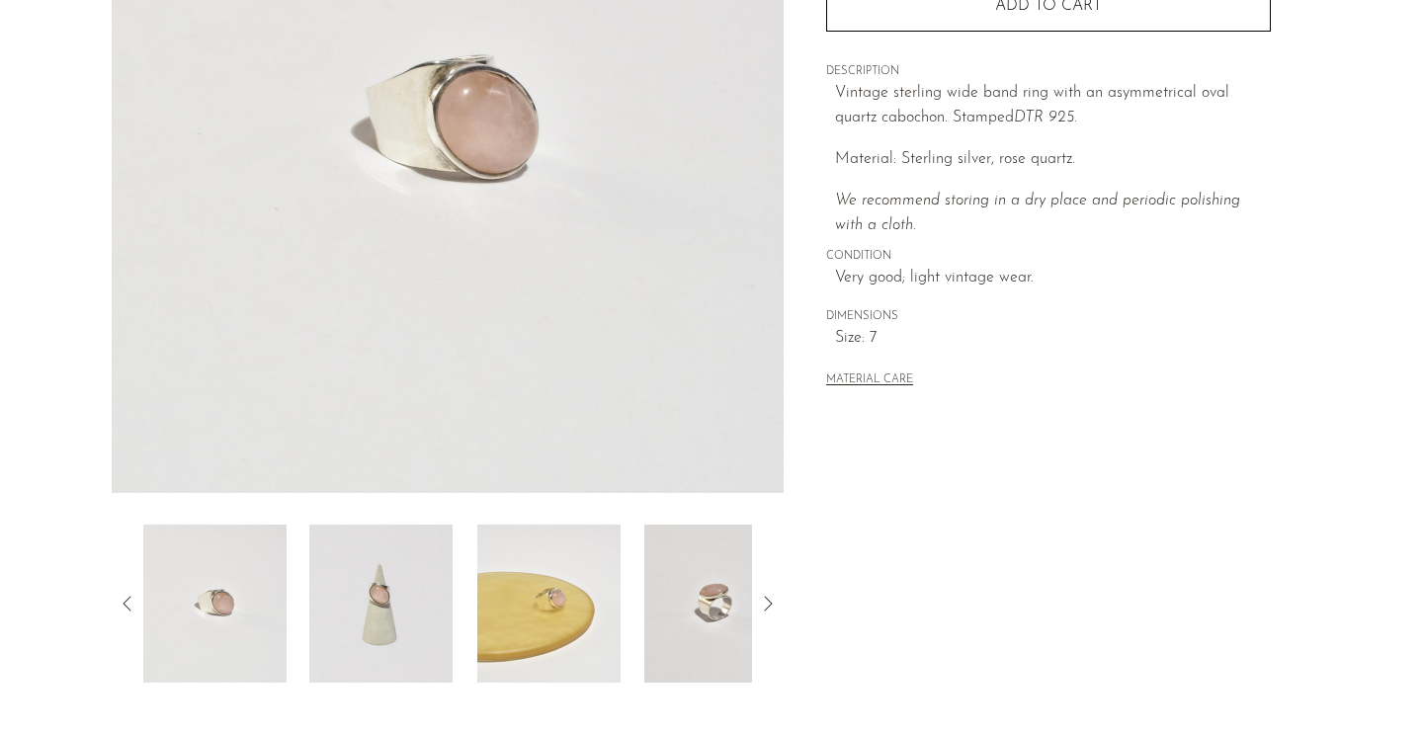
scroll to position [347, 0]
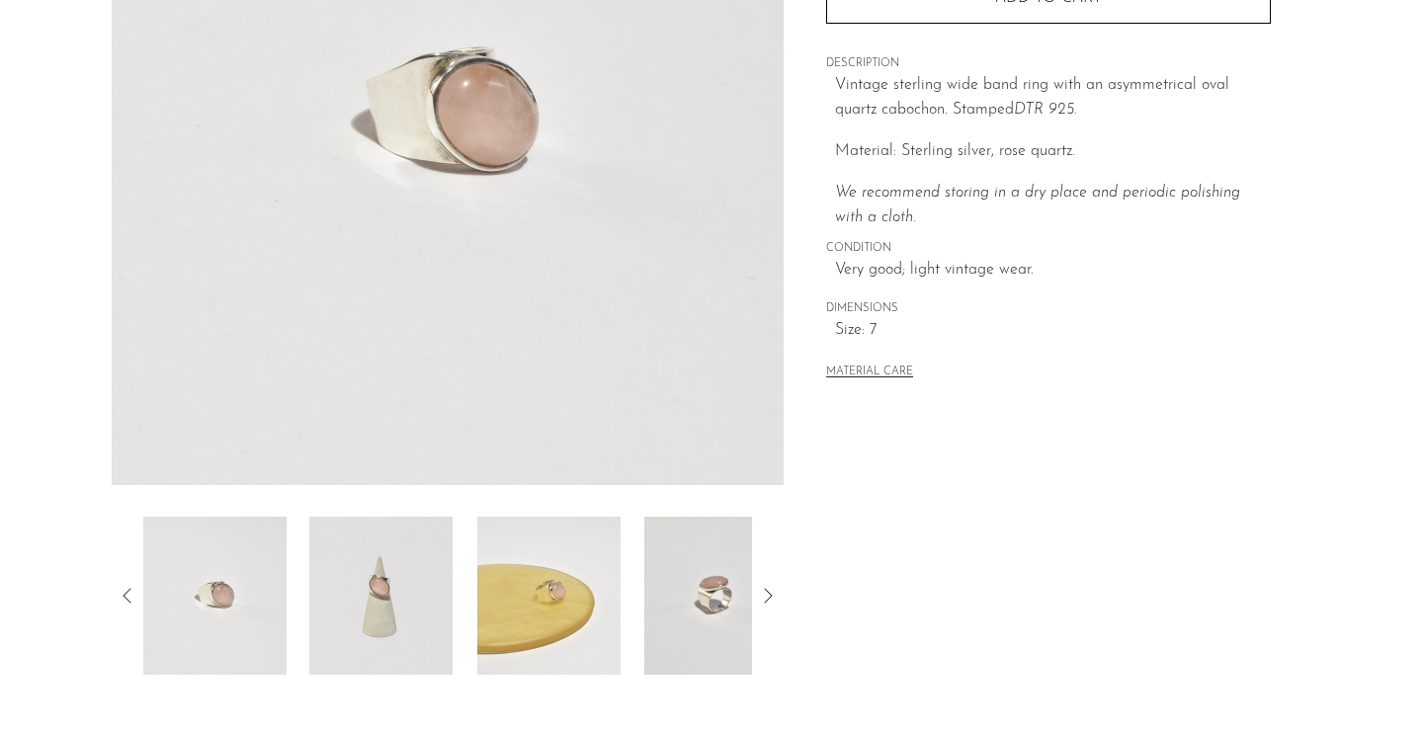
click at [653, 553] on img at bounding box center [715, 596] width 143 height 158
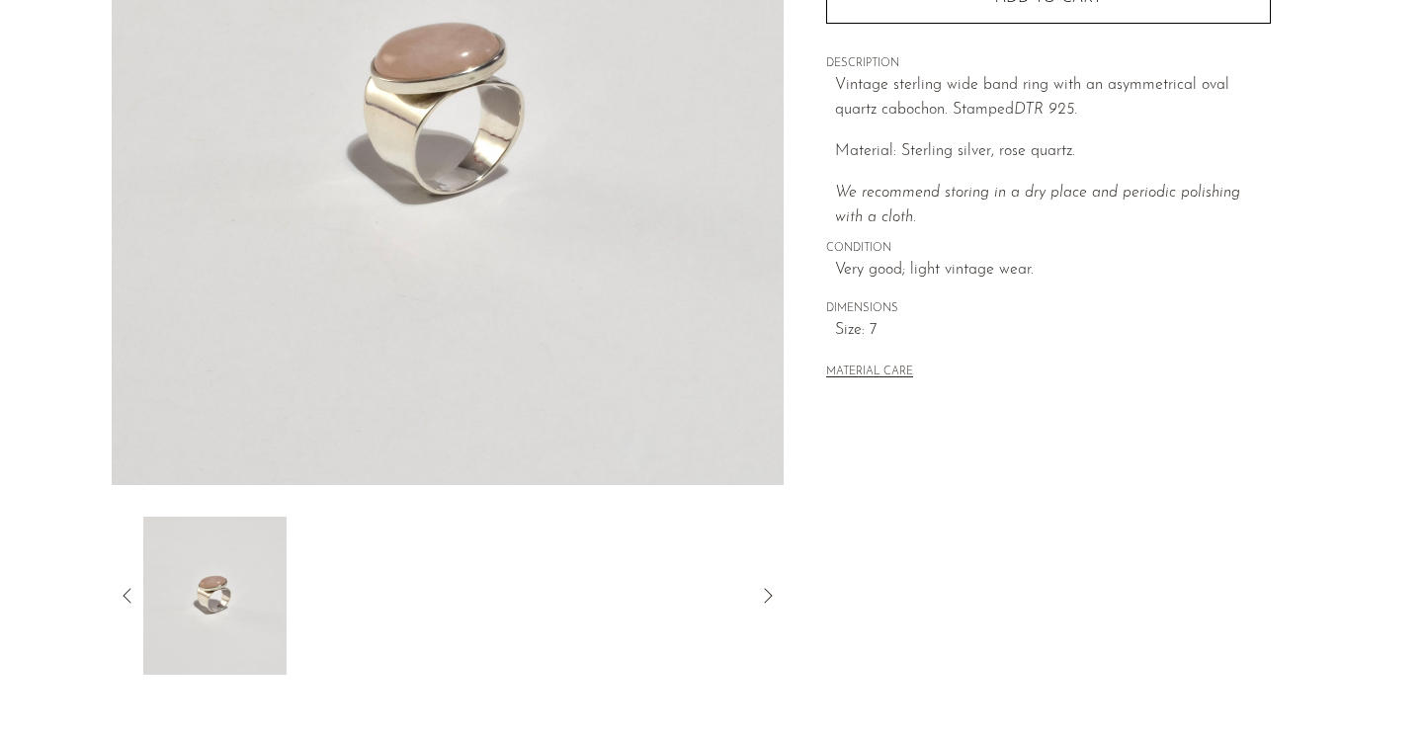
click at [219, 614] on img at bounding box center [213, 596] width 143 height 158
click at [129, 618] on div at bounding box center [448, 596] width 673 height 158
click at [130, 605] on icon at bounding box center [128, 596] width 24 height 24
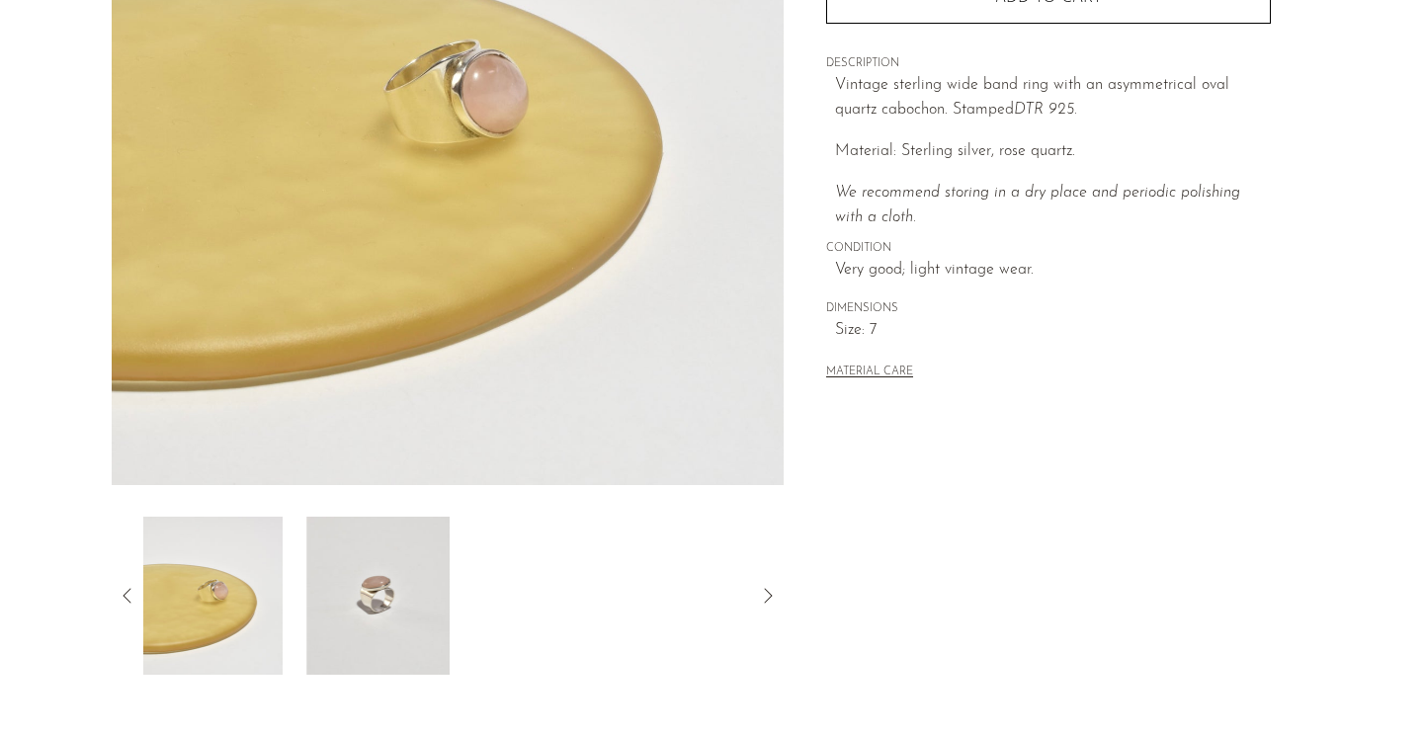
click at [254, 613] on img at bounding box center [210, 596] width 143 height 158
click at [113, 604] on div at bounding box center [448, 596] width 673 height 158
click at [123, 595] on icon at bounding box center [128, 596] width 24 height 24
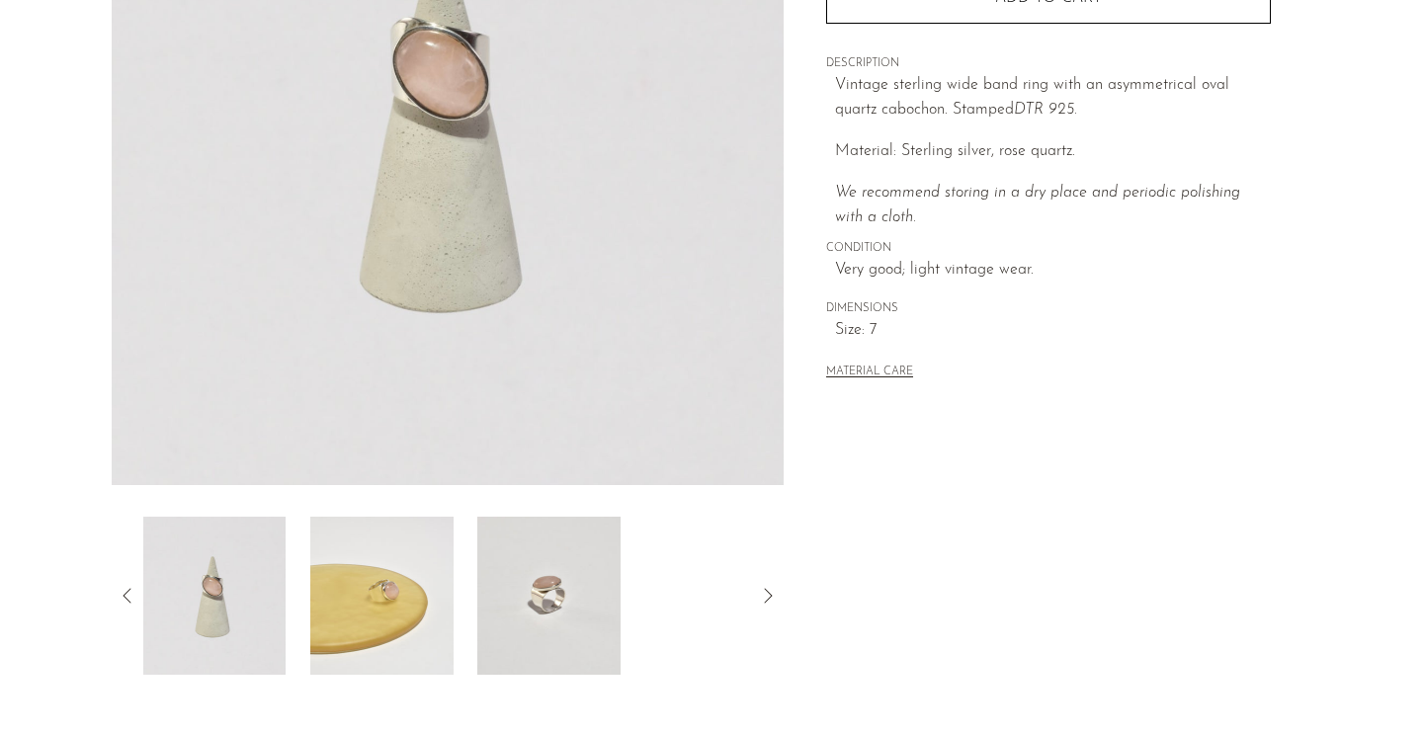
click at [262, 611] on img at bounding box center [213, 596] width 143 height 158
click at [226, 611] on img at bounding box center [213, 596] width 143 height 158
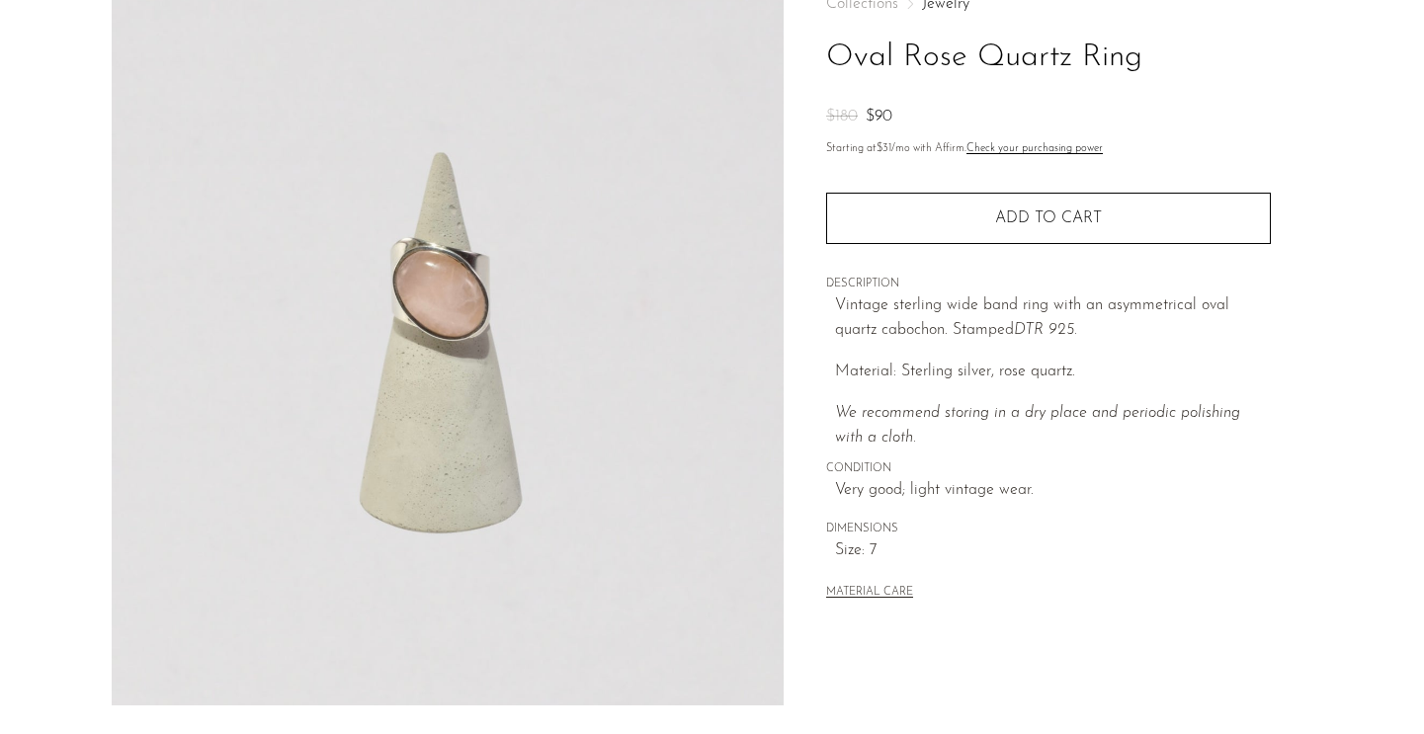
scroll to position [0, 0]
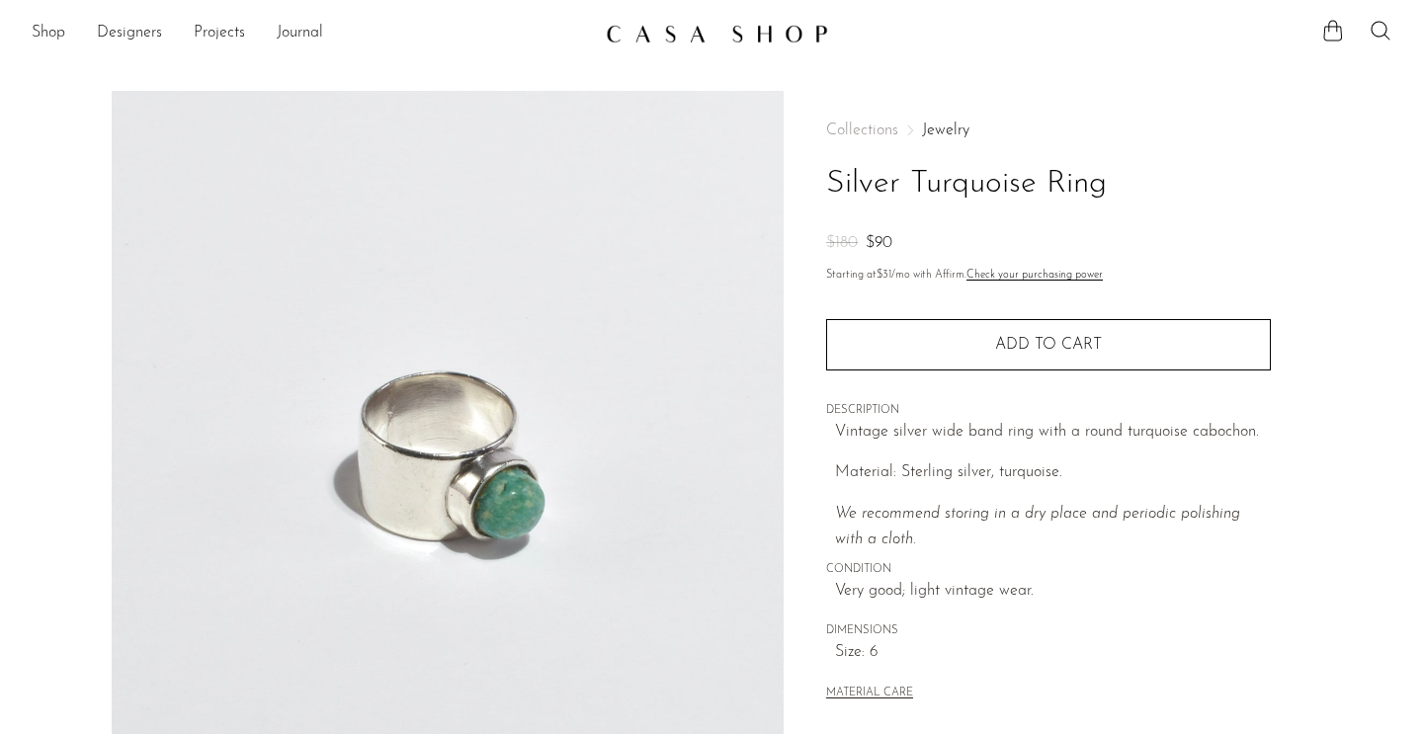
scroll to position [552, 0]
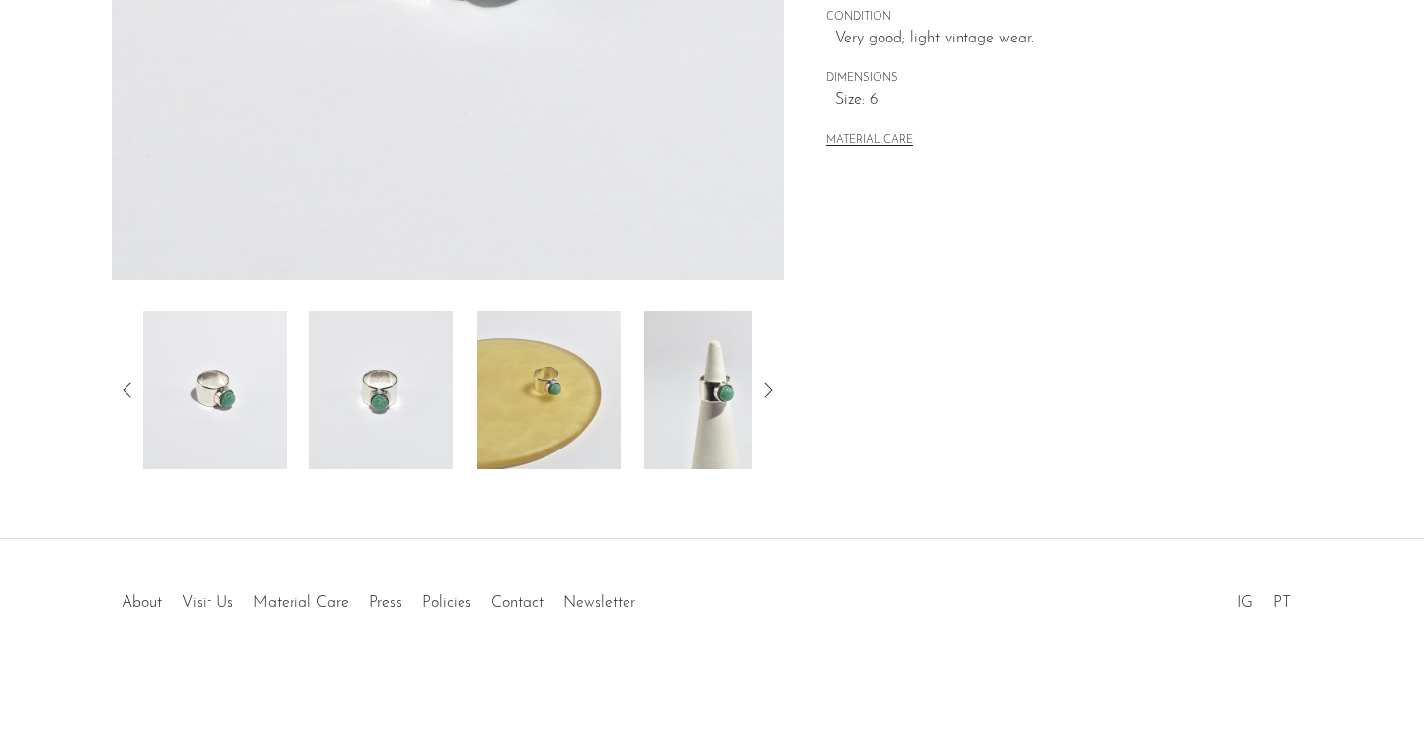
click at [530, 418] on img at bounding box center [548, 390] width 143 height 158
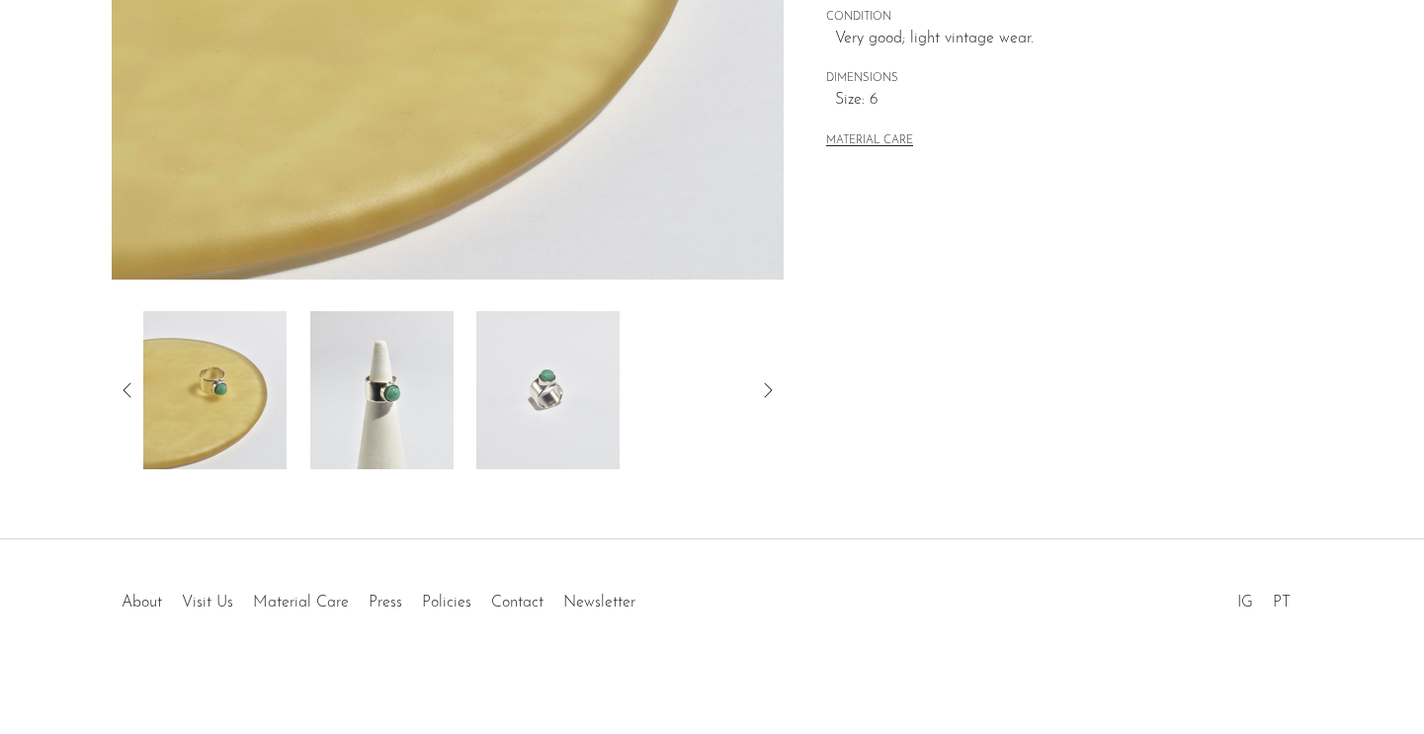
click at [355, 412] on img at bounding box center [380, 390] width 143 height 158
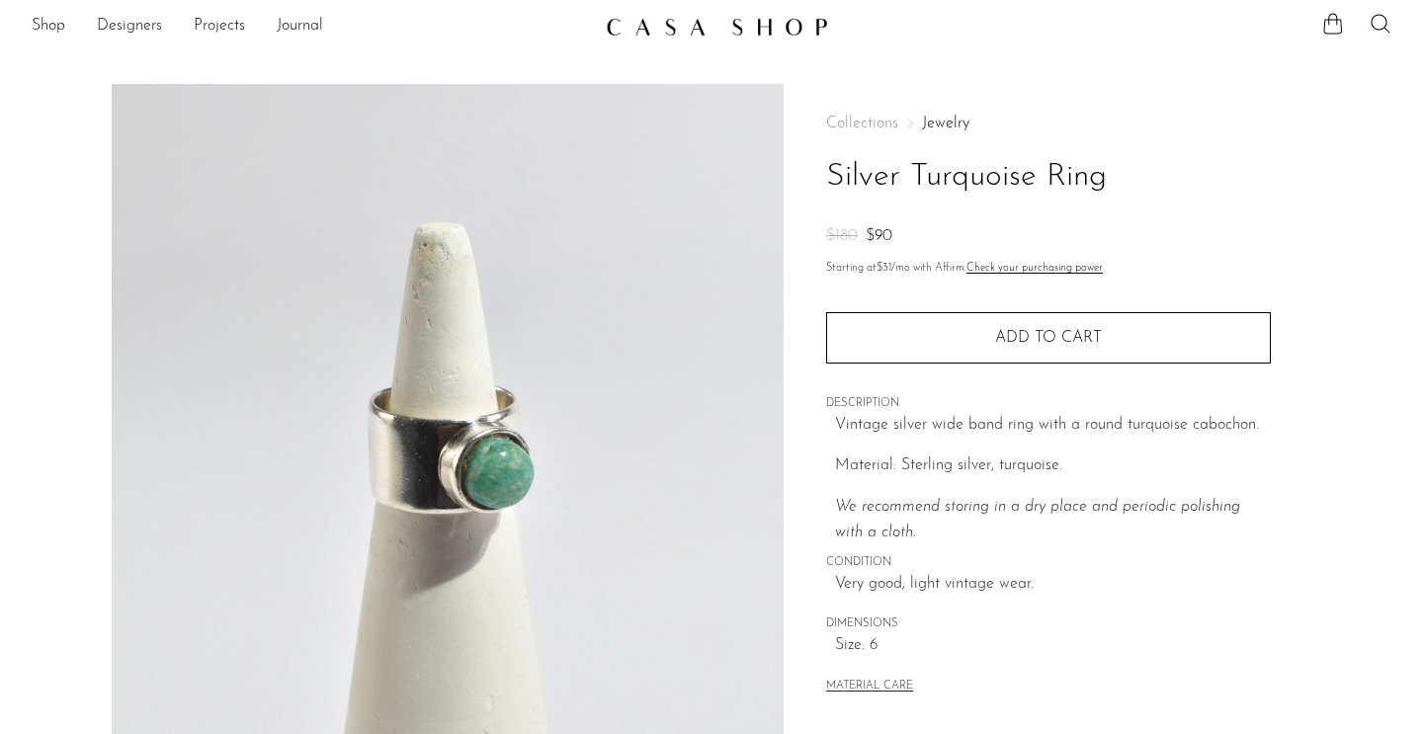
scroll to position [16, 0]
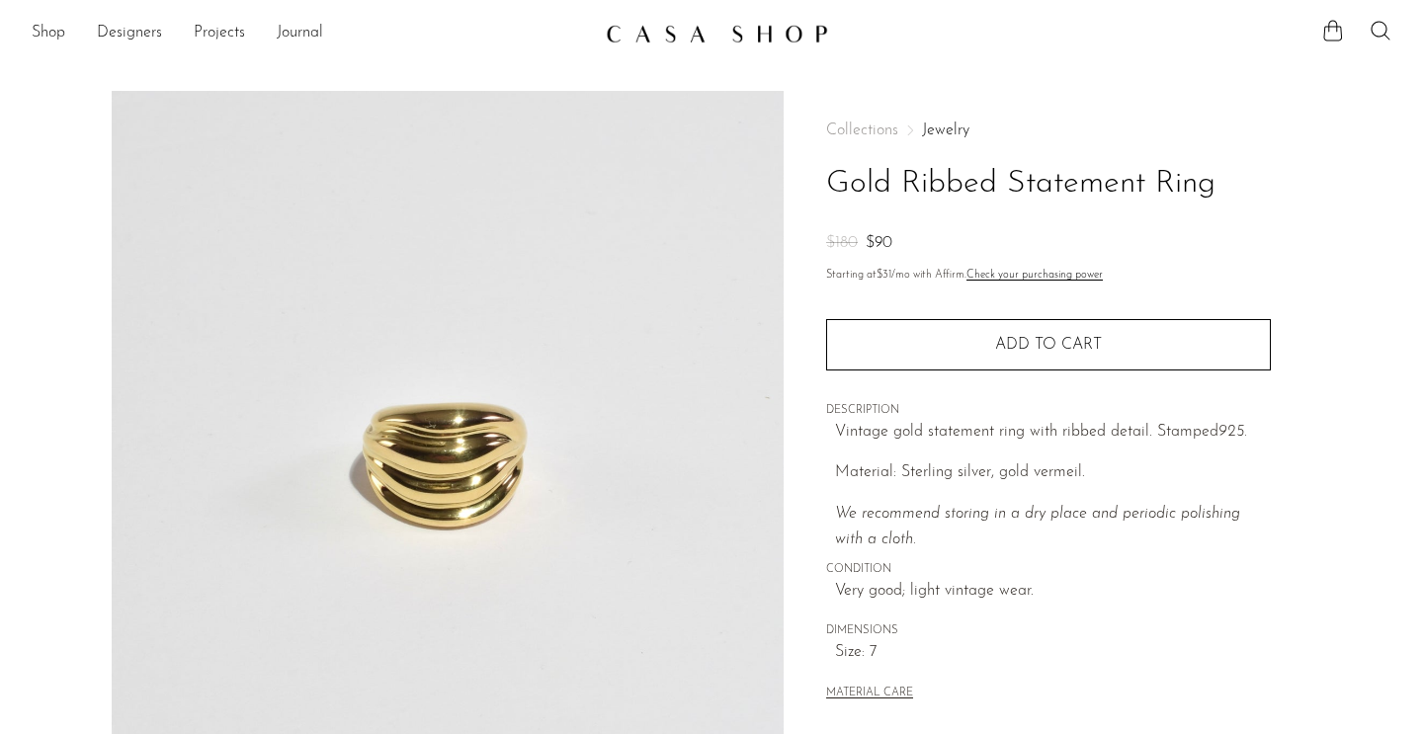
scroll to position [552, 0]
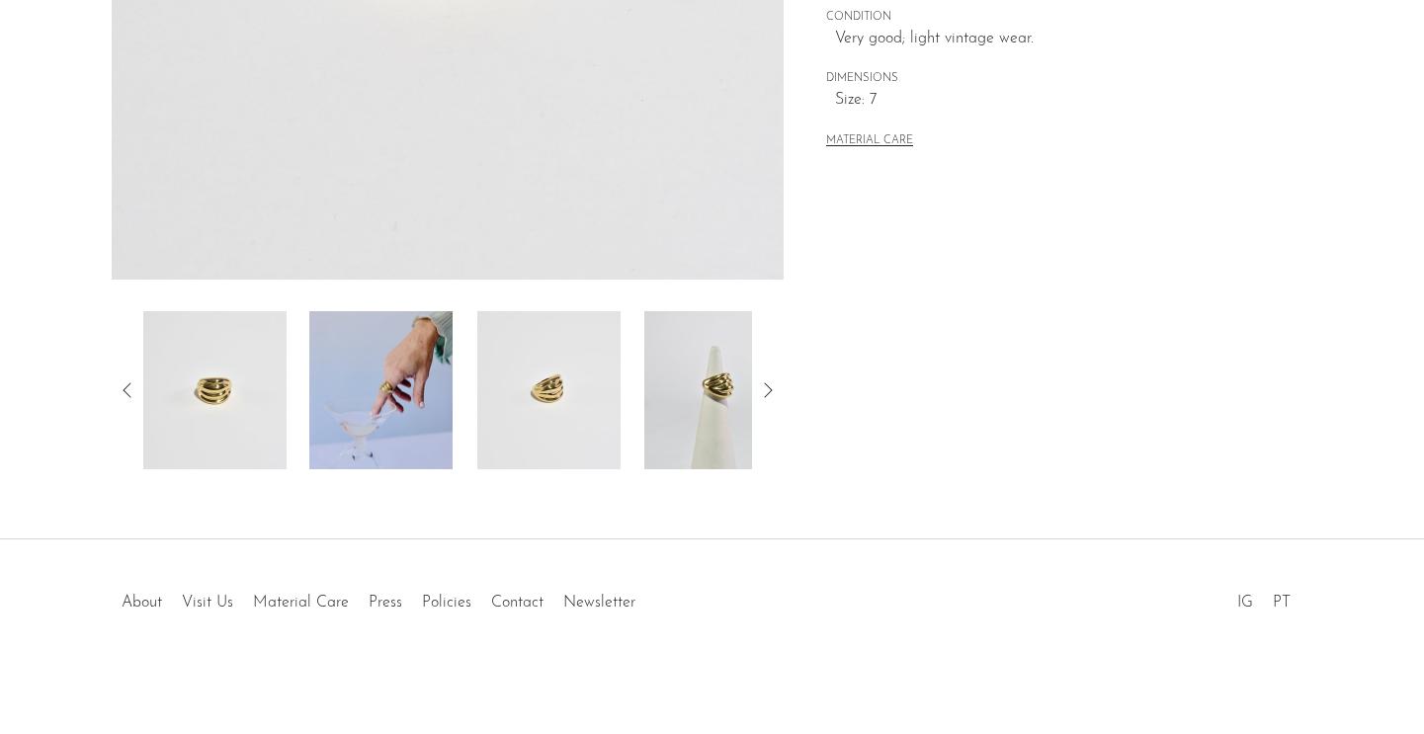
click at [558, 367] on img at bounding box center [548, 390] width 143 height 158
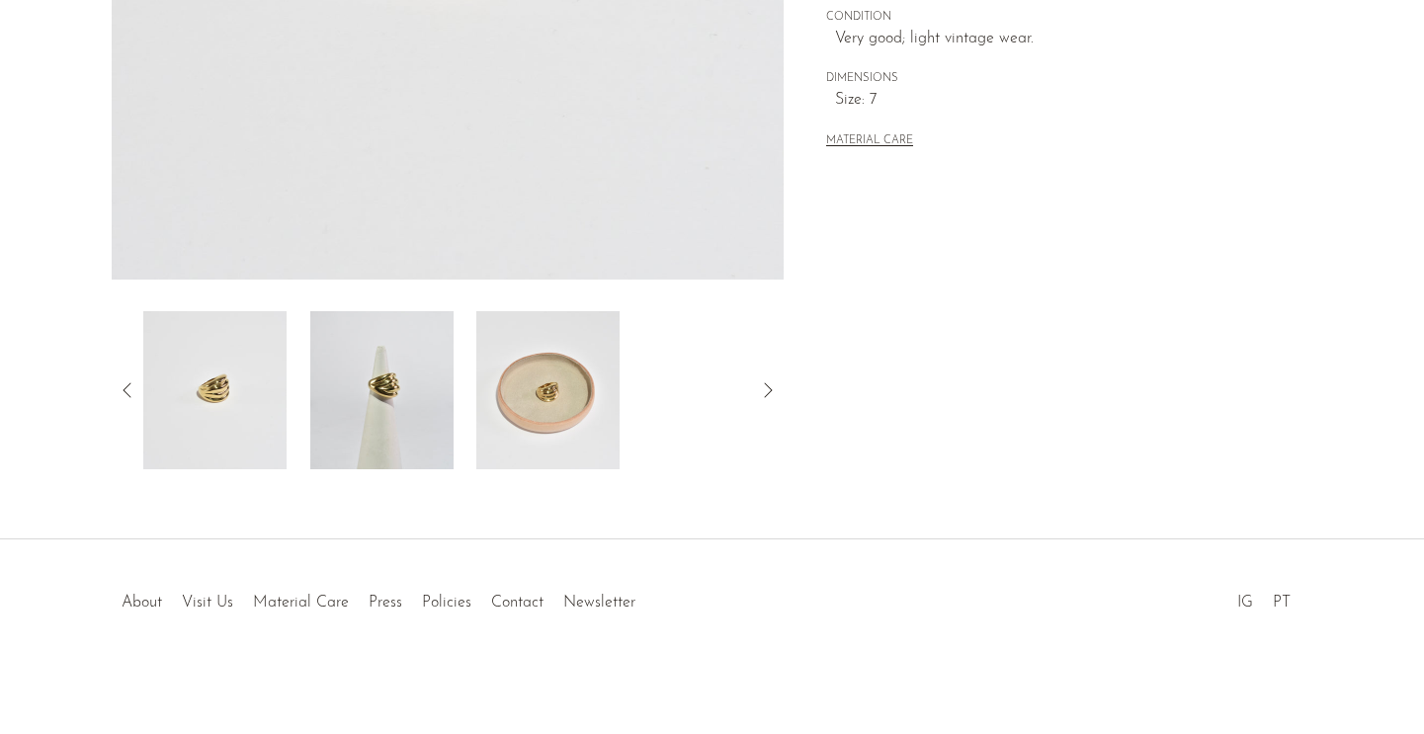
click at [225, 358] on img at bounding box center [213, 390] width 143 height 158
click at [122, 369] on div at bounding box center [448, 390] width 673 height 158
click at [123, 390] on div at bounding box center [448, 390] width 673 height 158
click at [123, 390] on icon at bounding box center [127, 389] width 8 height 15
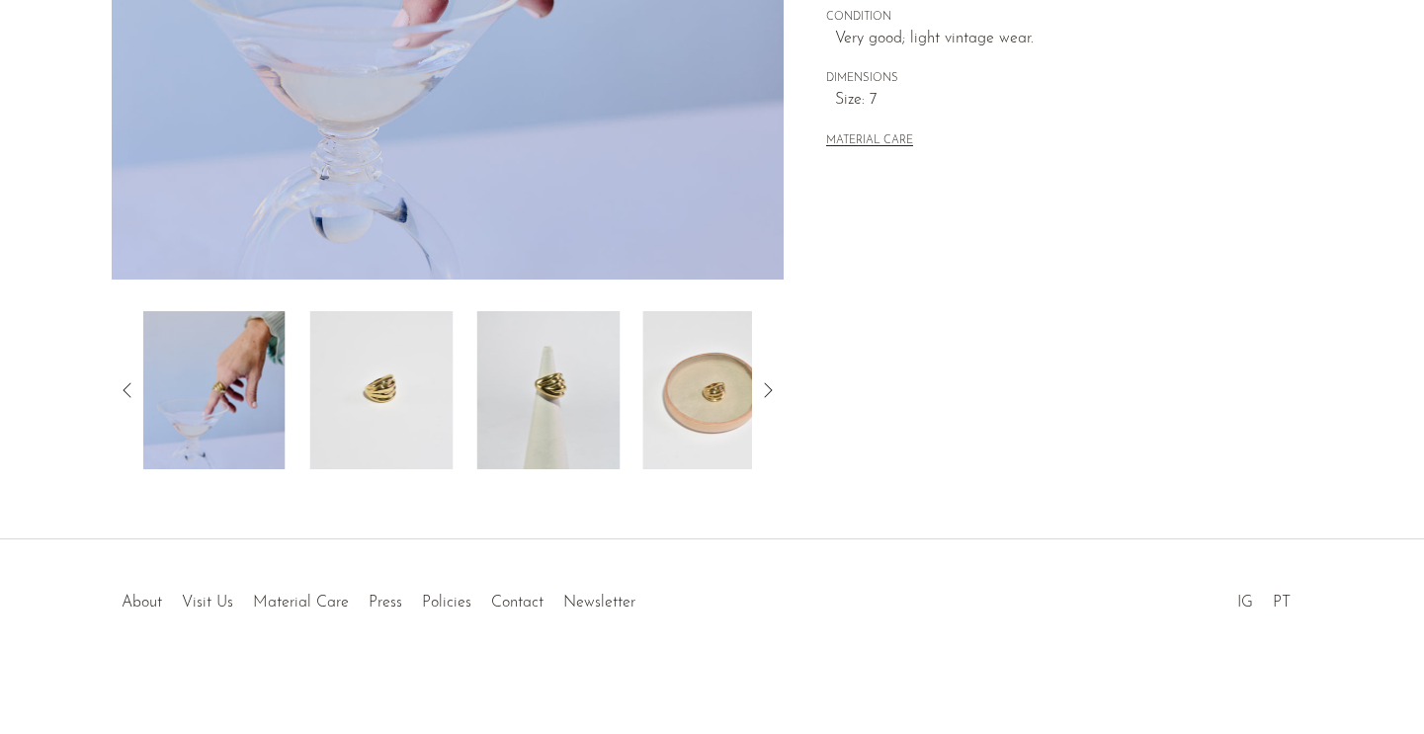
click at [226, 386] on img at bounding box center [213, 390] width 143 height 158
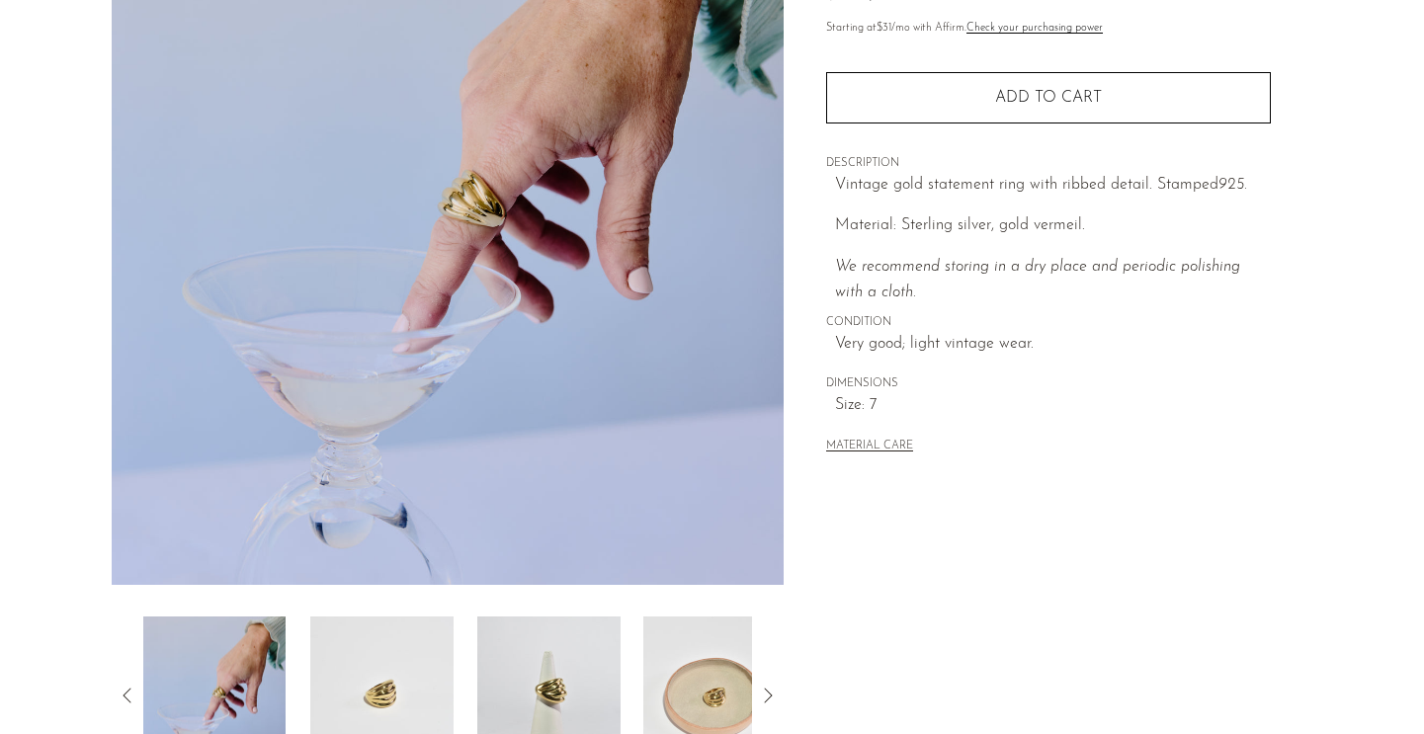
scroll to position [0, 0]
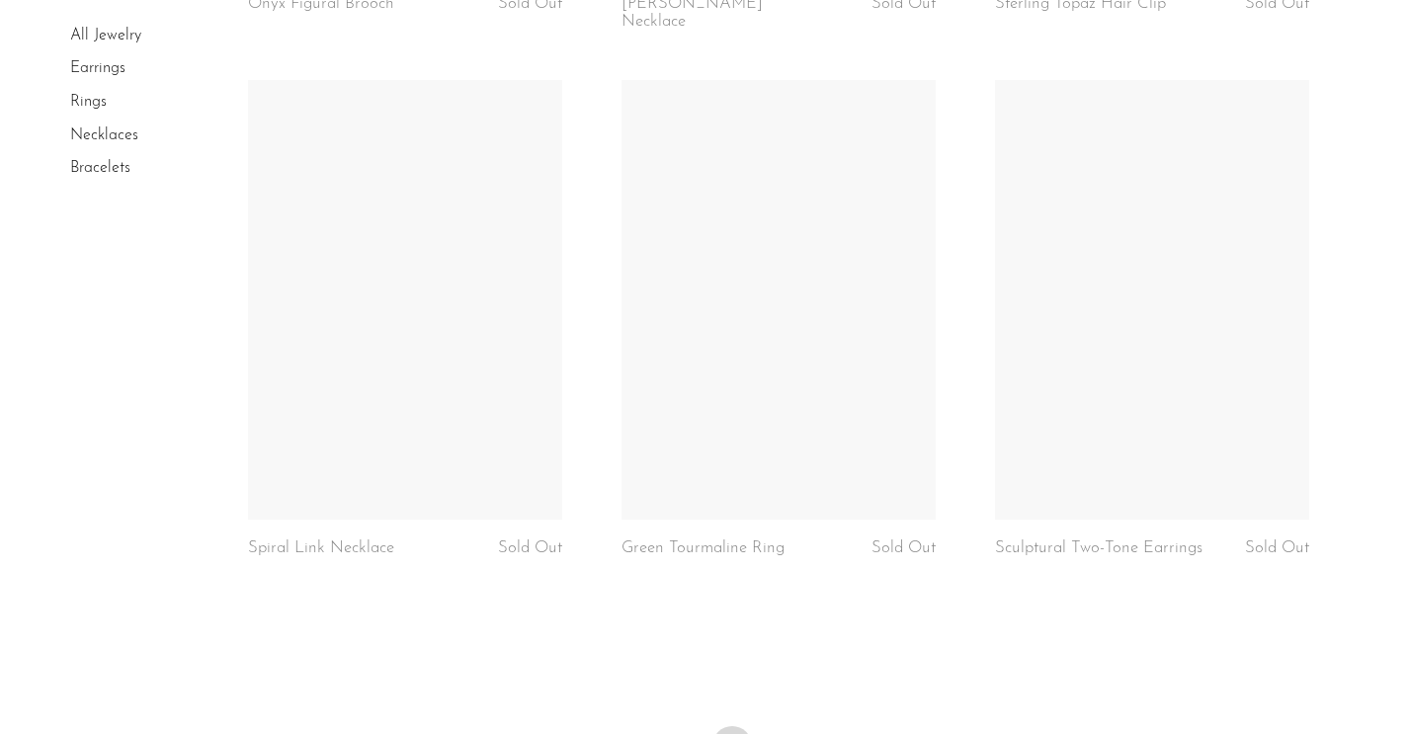
scroll to position [6344, 0]
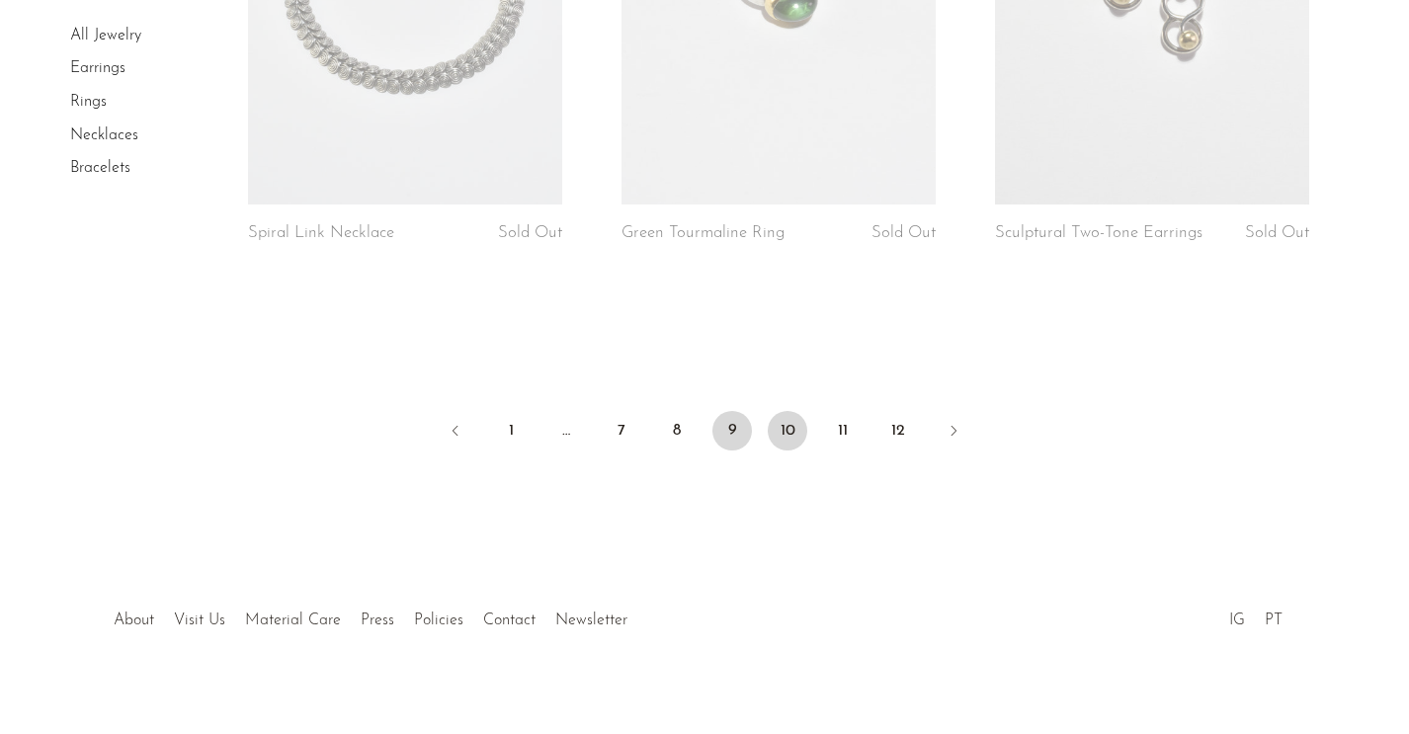
click at [774, 411] on link "10" at bounding box center [788, 431] width 40 height 40
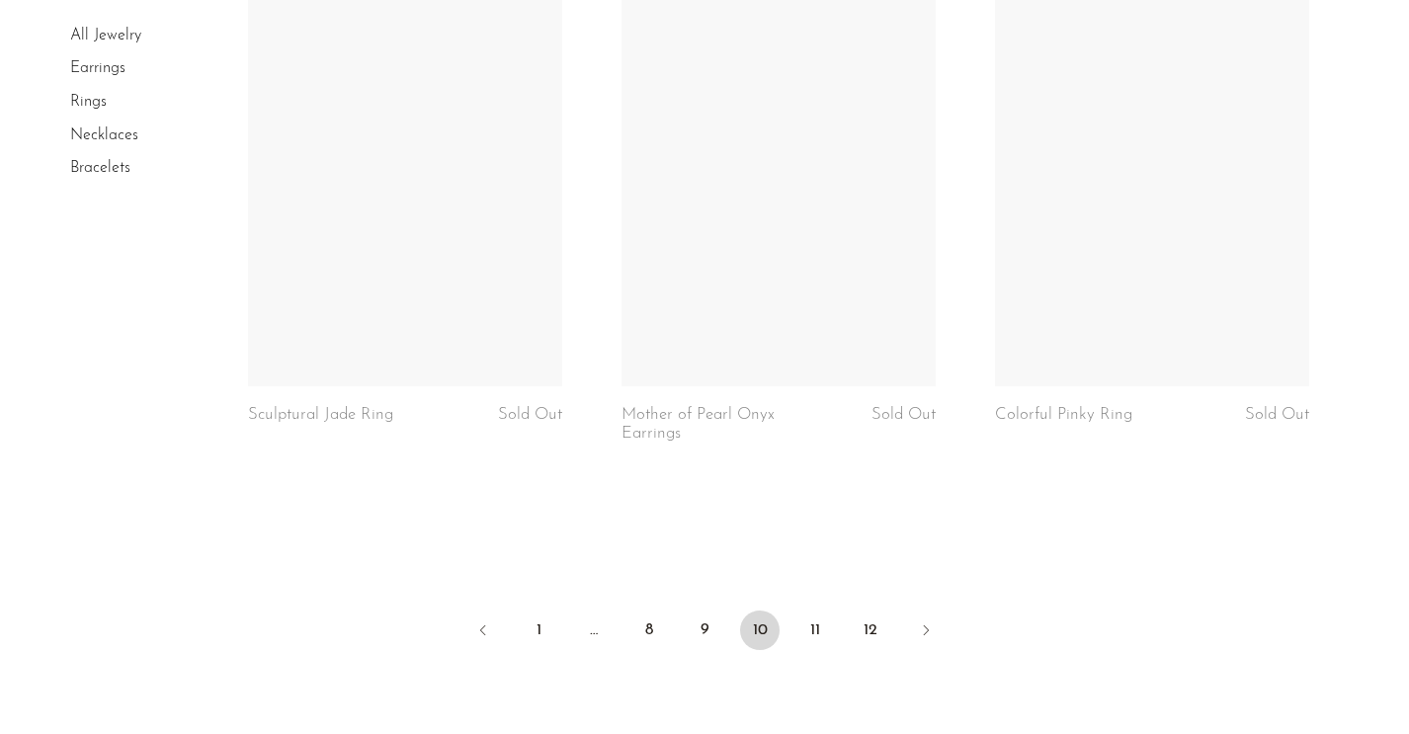
scroll to position [6340, 0]
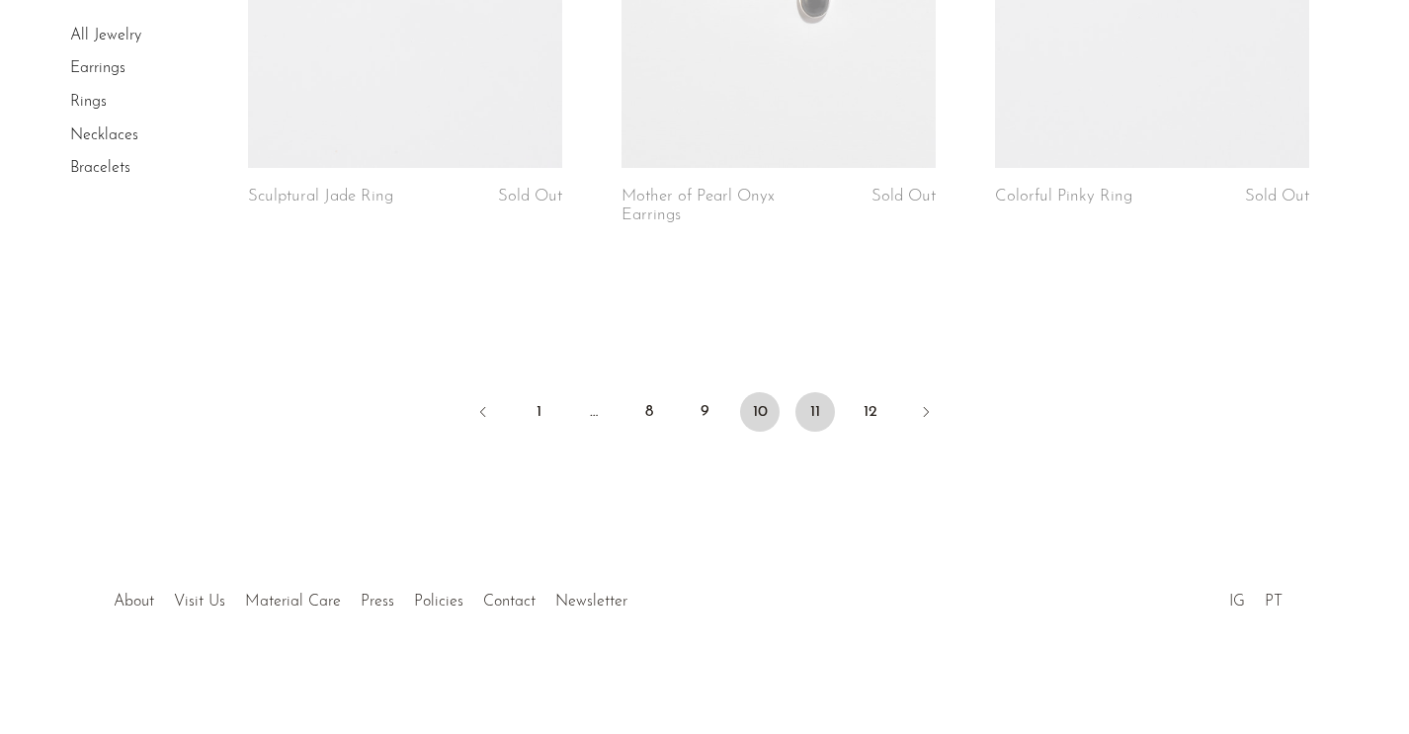
click at [813, 418] on link "11" at bounding box center [815, 412] width 40 height 40
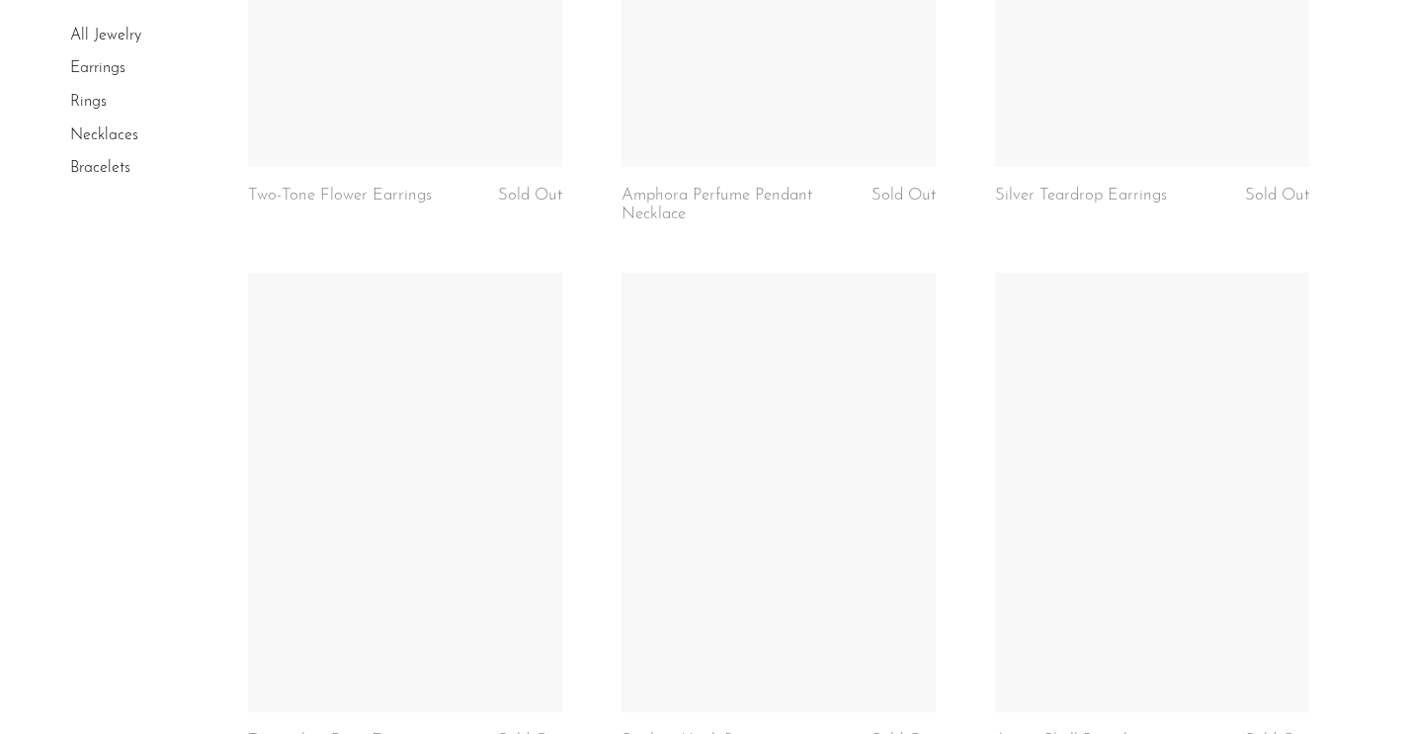
scroll to position [6286, 0]
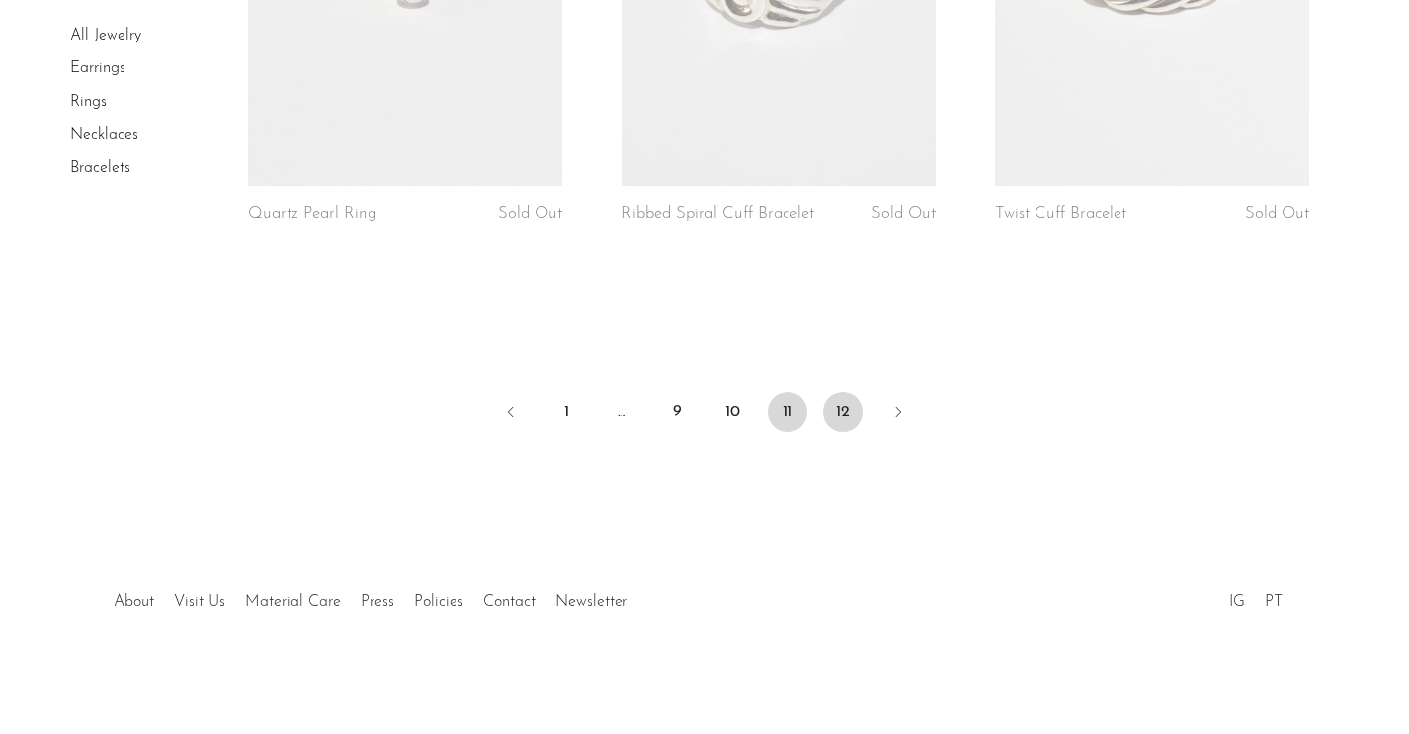
click at [836, 418] on link "12" at bounding box center [843, 412] width 40 height 40
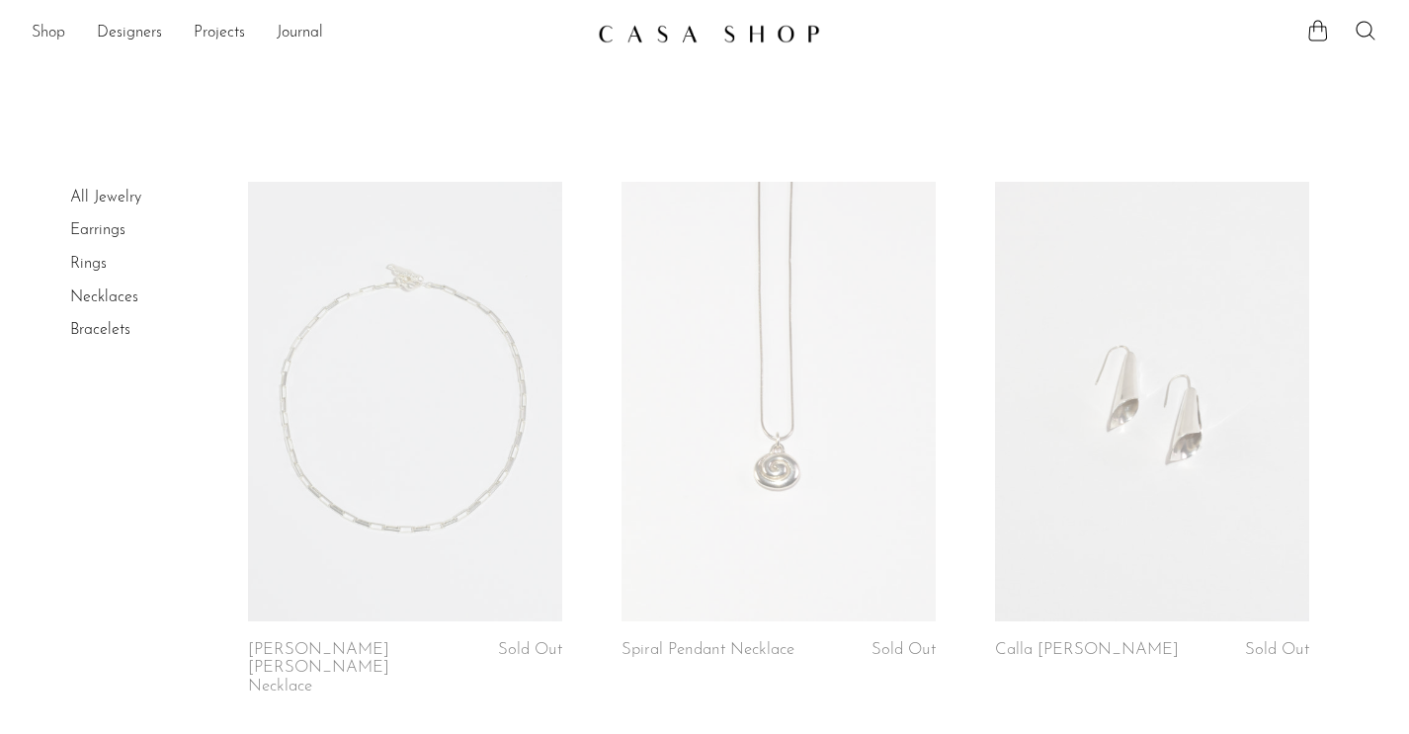
click at [56, 39] on link "Shop" at bounding box center [49, 34] width 34 height 26
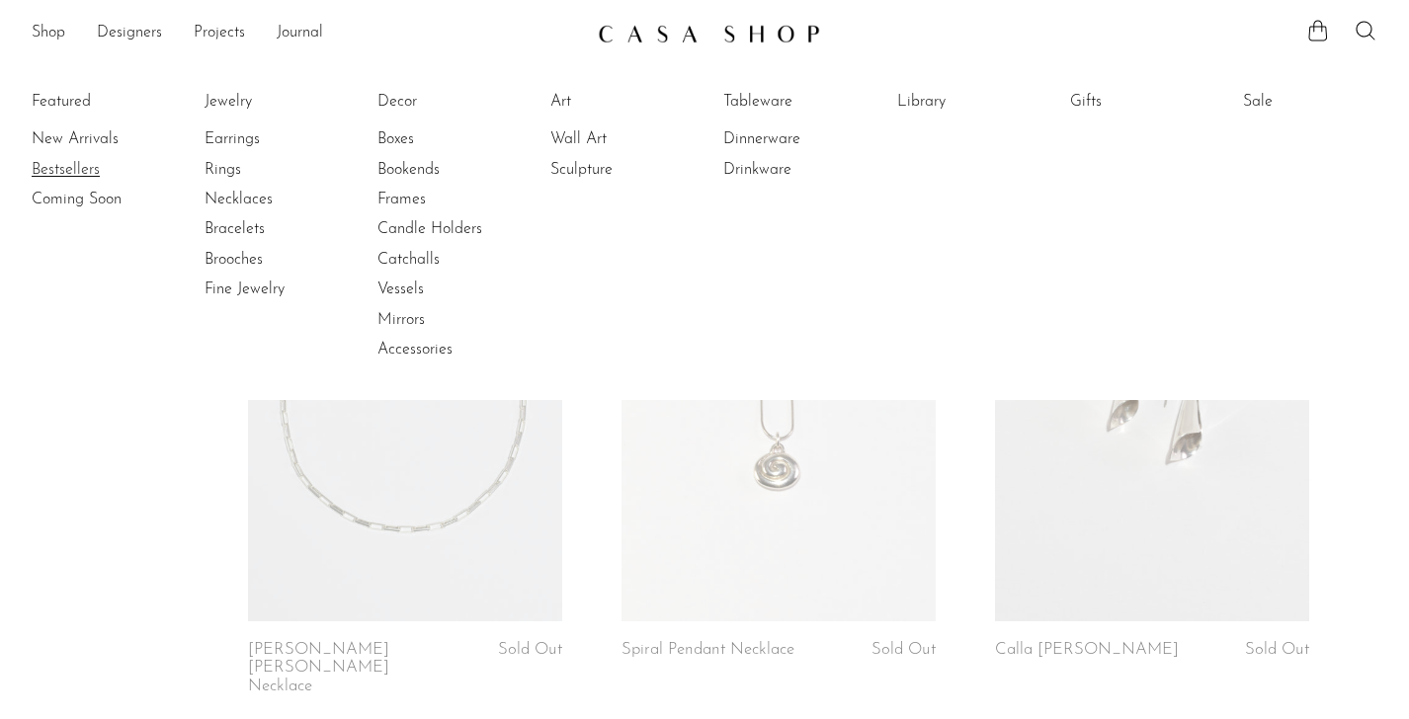
click at [75, 172] on link "Bestsellers" at bounding box center [106, 170] width 148 height 22
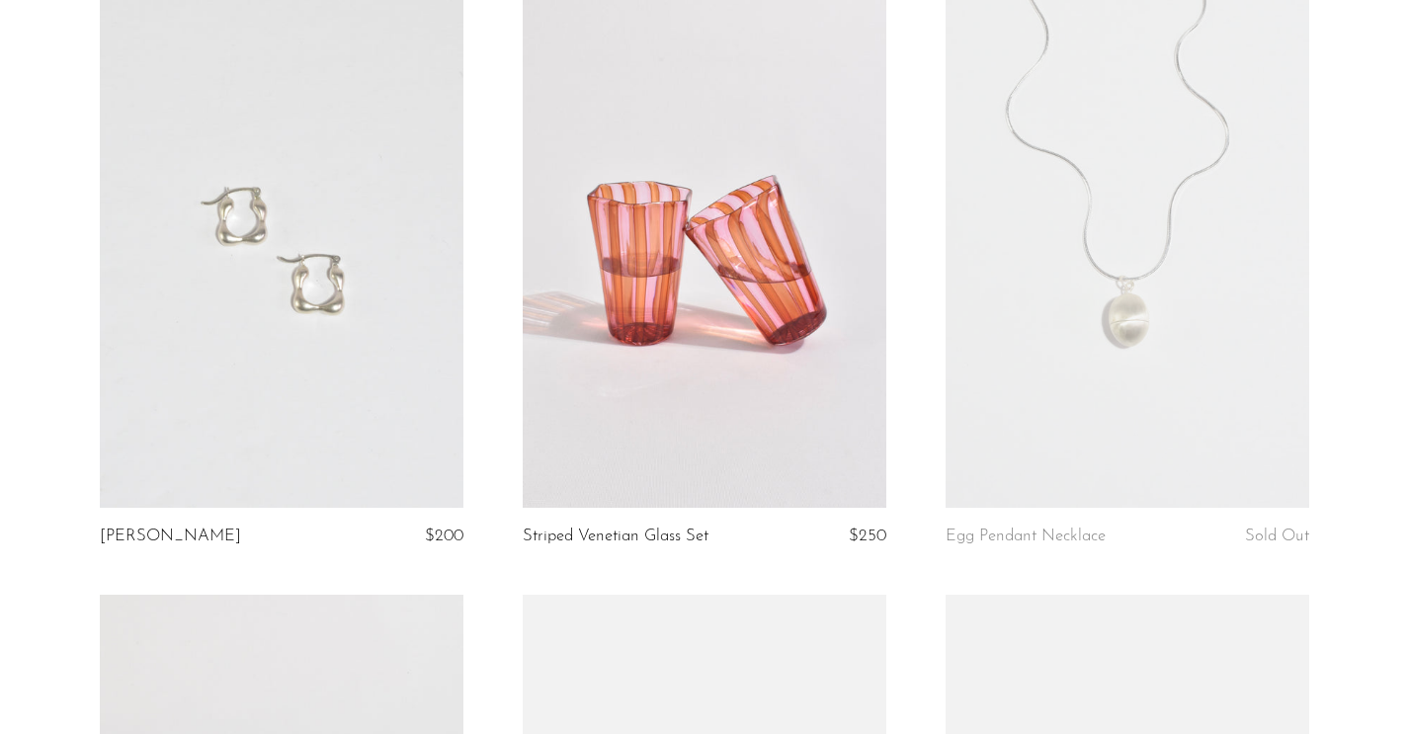
scroll to position [6220, 0]
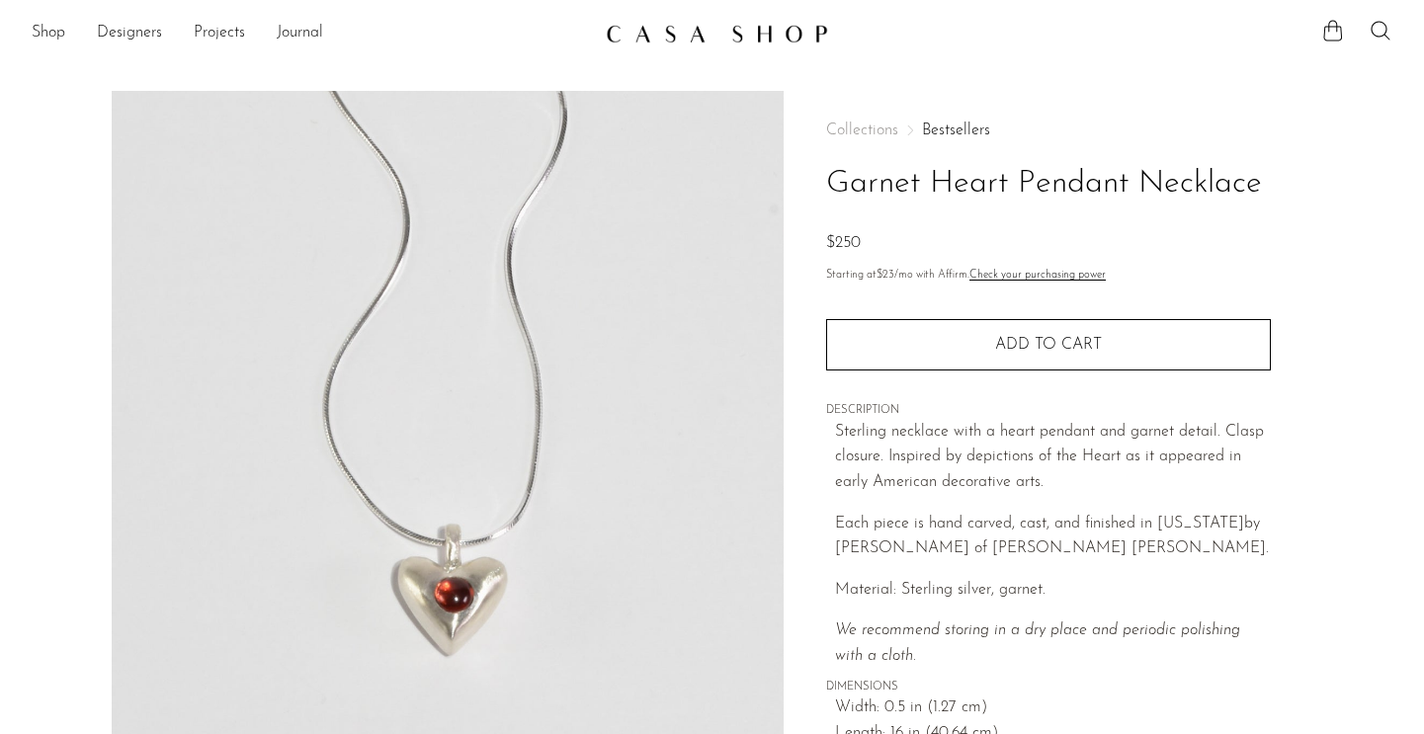
scroll to position [432, 0]
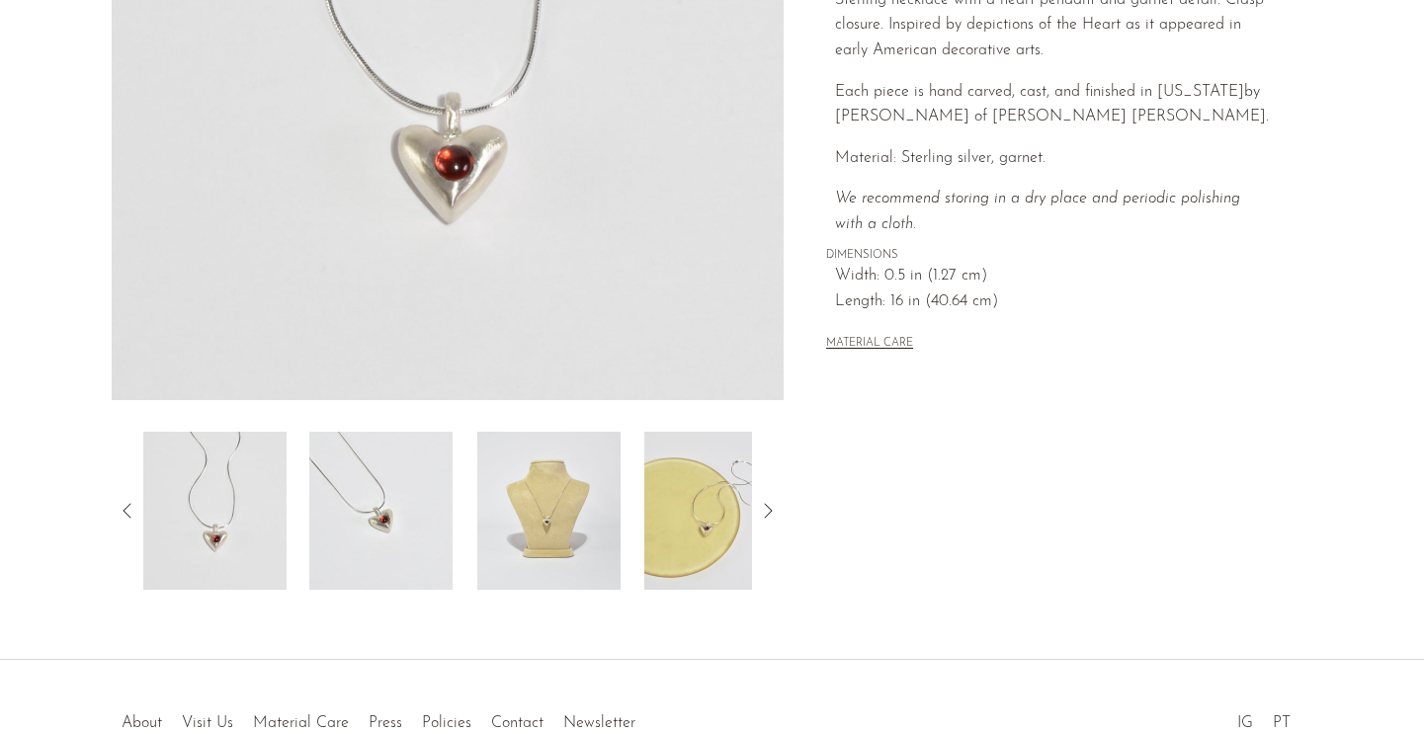
click at [677, 533] on img at bounding box center [715, 511] width 143 height 158
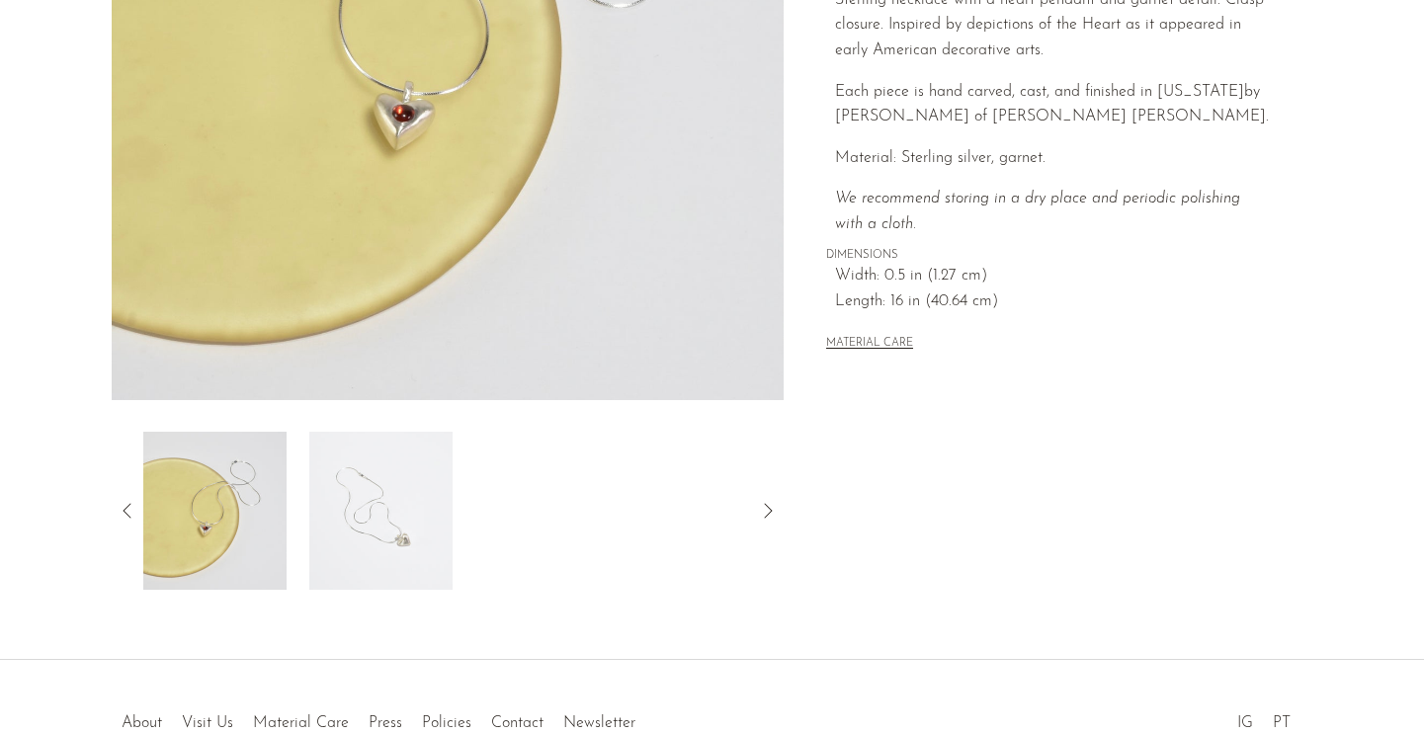
click at [257, 531] on img at bounding box center [213, 511] width 143 height 158
click at [186, 529] on img at bounding box center [213, 511] width 143 height 158
click at [105, 517] on article "Garnet Heart Pendant Necklace $250" at bounding box center [712, 124] width 1265 height 931
